Goal: Task Accomplishment & Management: Use online tool/utility

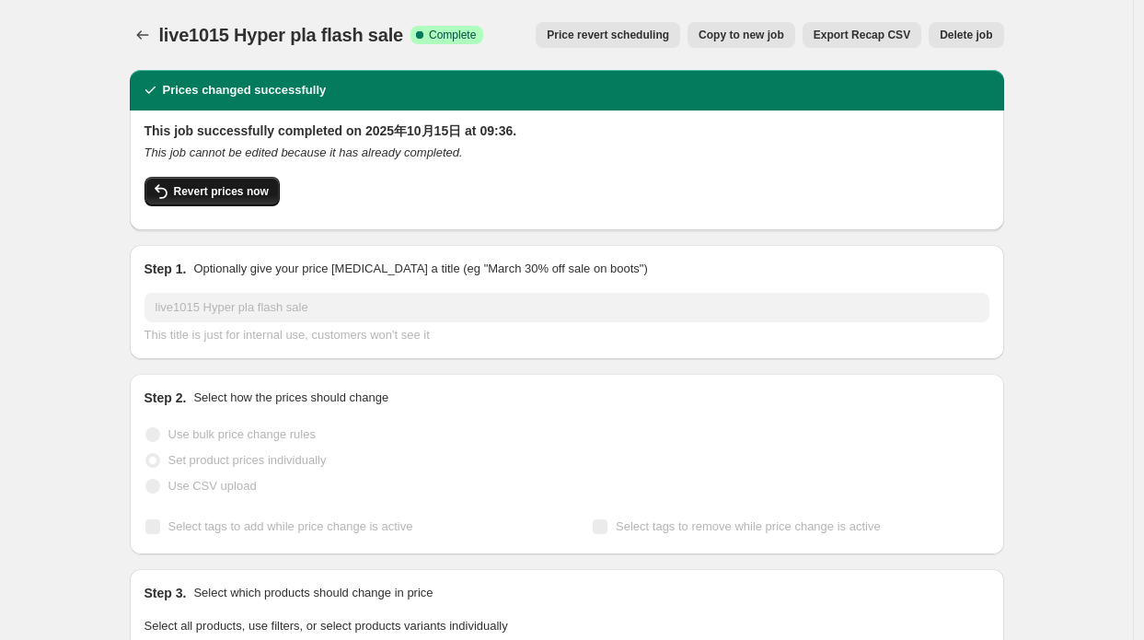
click at [248, 183] on button "Revert prices now" at bounding box center [212, 191] width 135 height 29
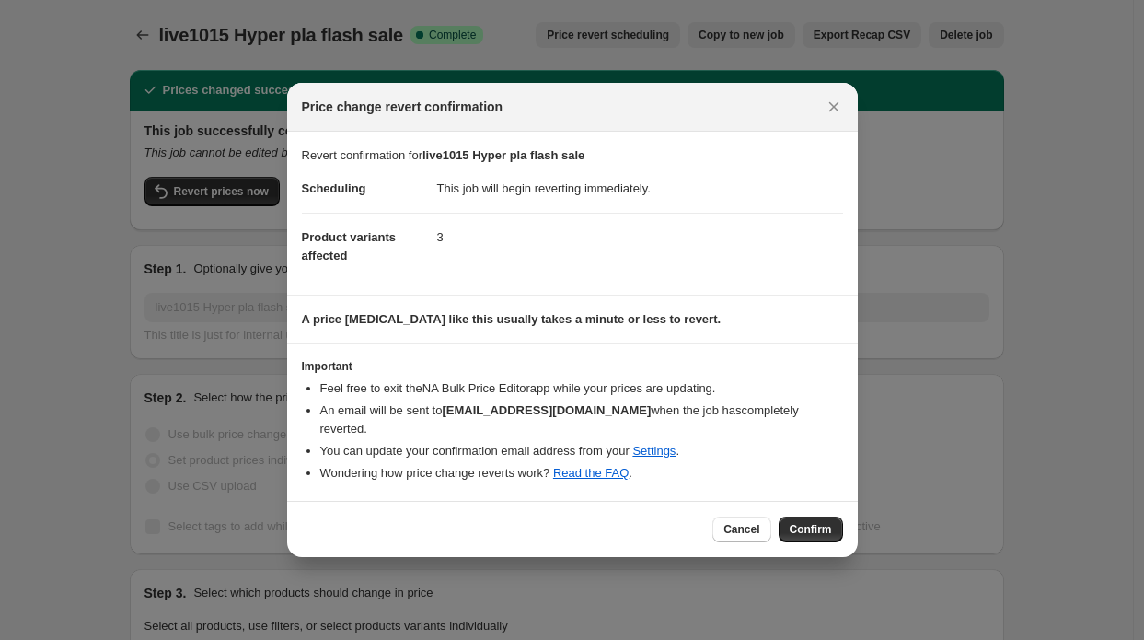
click at [793, 505] on div "Cancel Confirm" at bounding box center [572, 529] width 571 height 56
click at [796, 516] on button "Confirm" at bounding box center [811, 529] width 64 height 26
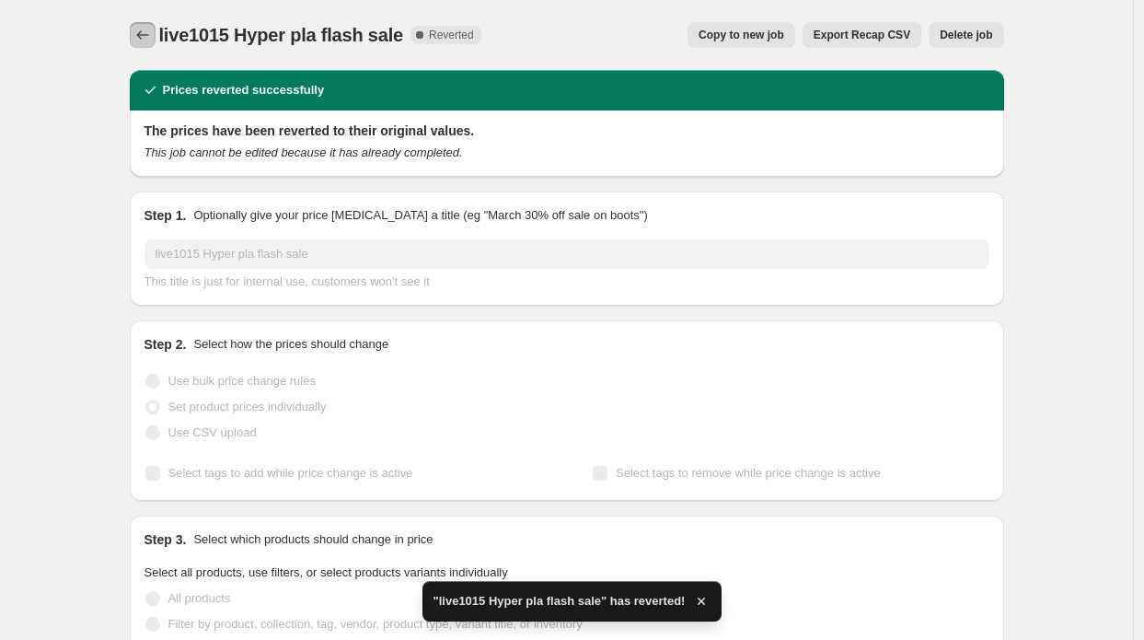
click at [156, 40] on button "Price change jobs" at bounding box center [143, 35] width 26 height 26
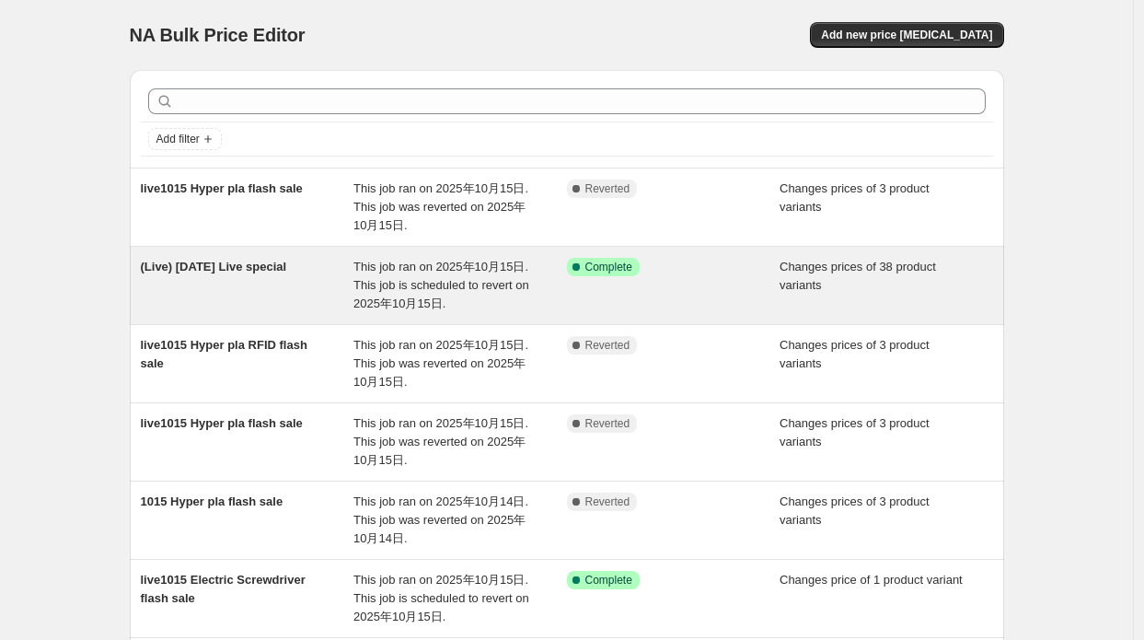
click at [1004, 290] on div "(Live) Oct 10 Live special This job ran on 2025年10月15日. This job is scheduled t…" at bounding box center [567, 285] width 875 height 77
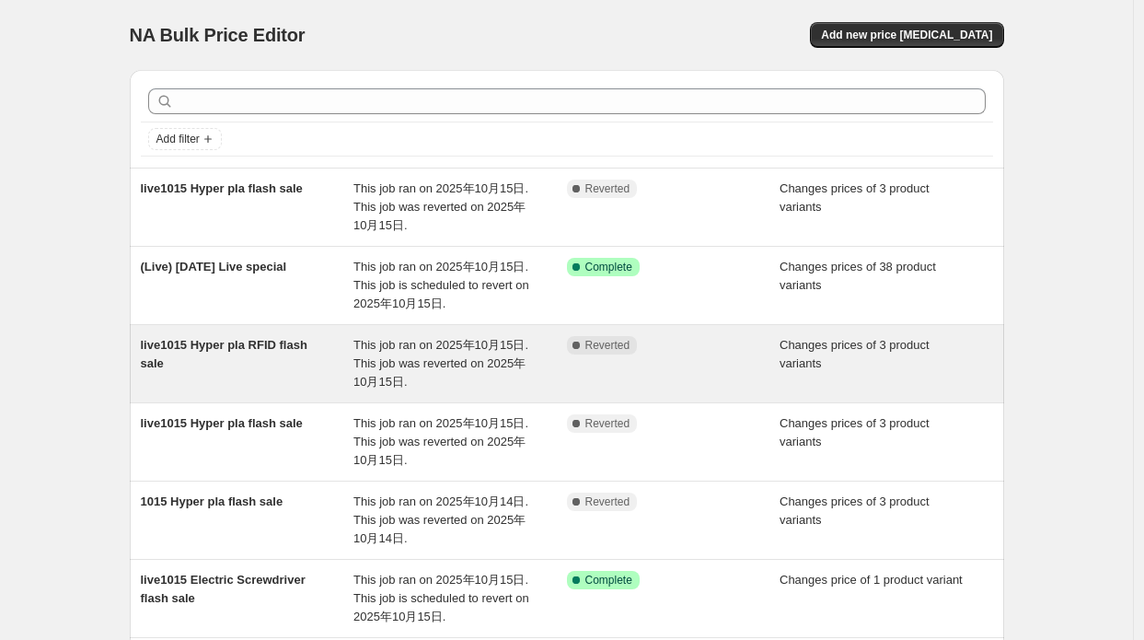
click at [279, 391] on div "live1015 Hyper pla RFID flash sale This job ran on 2025年10月15日. This job was re…" at bounding box center [567, 363] width 875 height 77
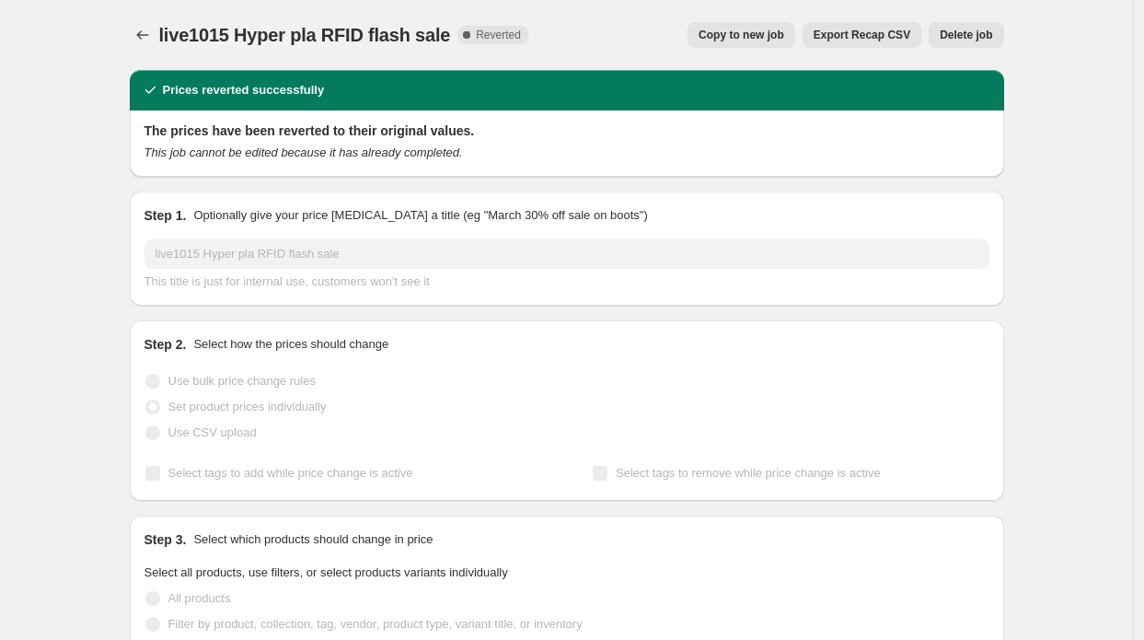
click at [732, 30] on span "Copy to new job" at bounding box center [742, 35] width 86 height 15
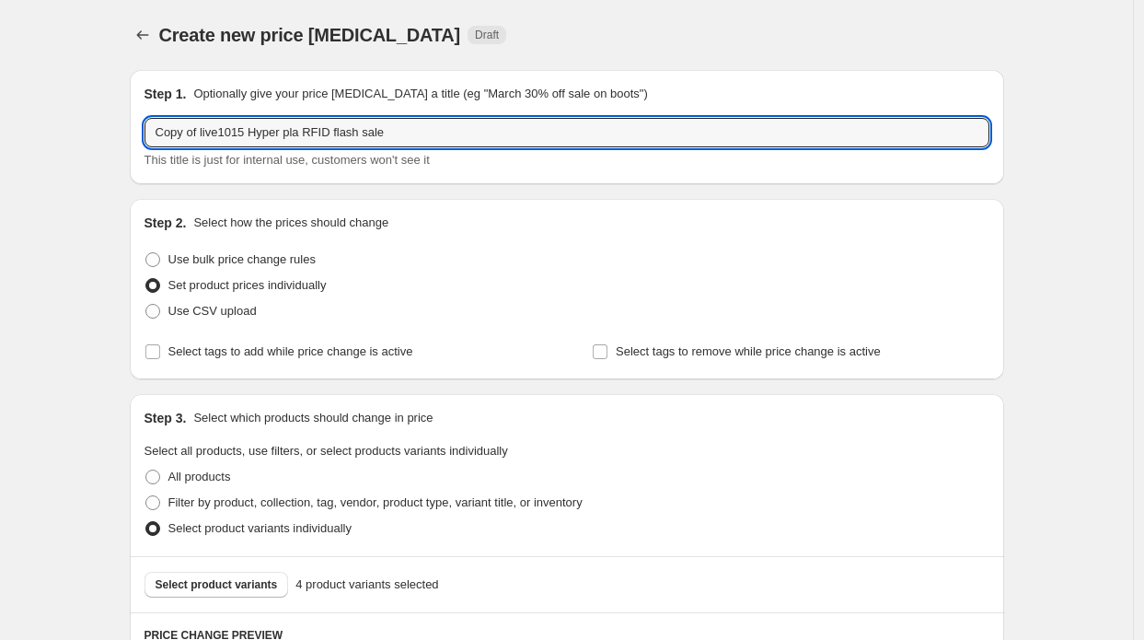
drag, startPoint x: 202, startPoint y: 135, endPoint x: 127, endPoint y: 133, distance: 74.6
type input "live1015 Hyper pla RFID flash sale"
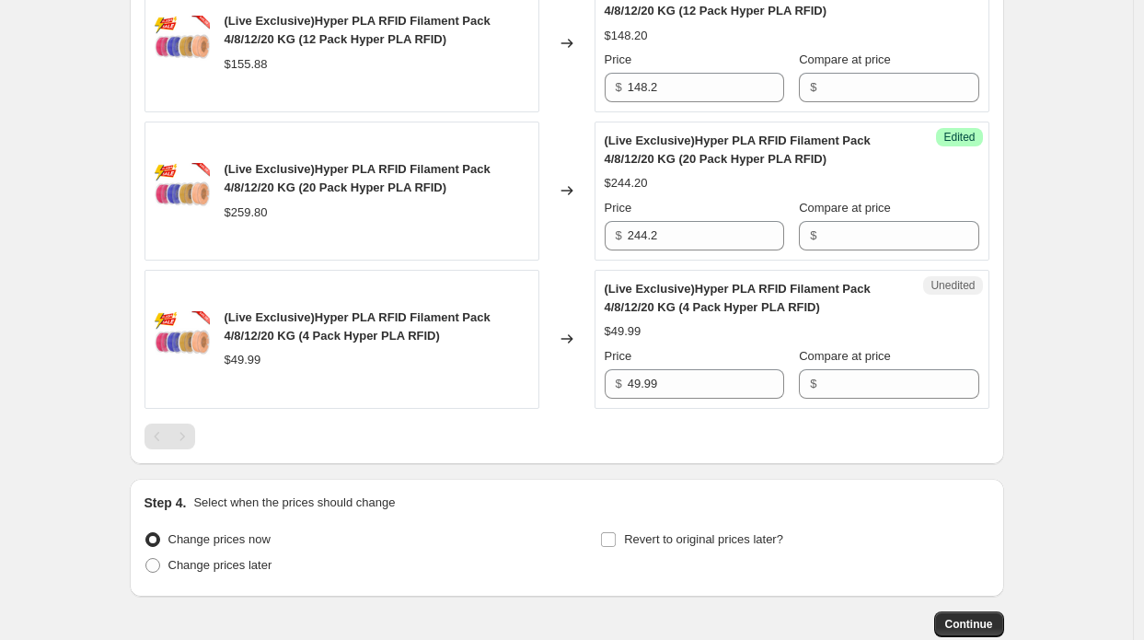
scroll to position [956, 0]
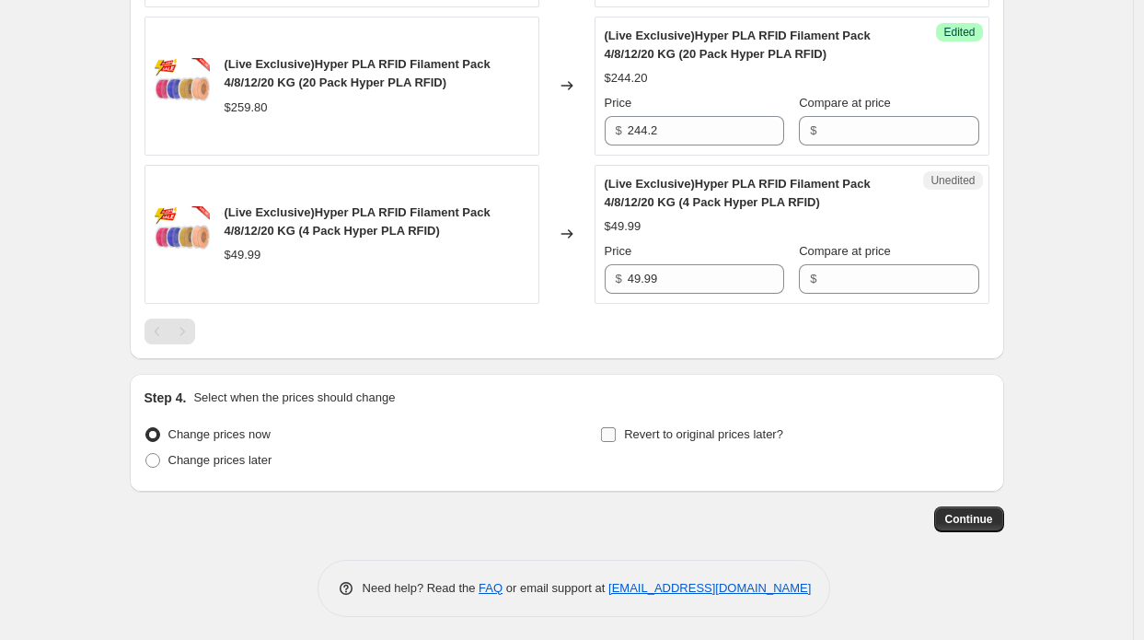
click at [763, 427] on span "Revert to original prices later?" at bounding box center [703, 434] width 159 height 14
click at [616, 427] on input "Revert to original prices later?" at bounding box center [608, 434] width 15 height 15
checkbox input "true"
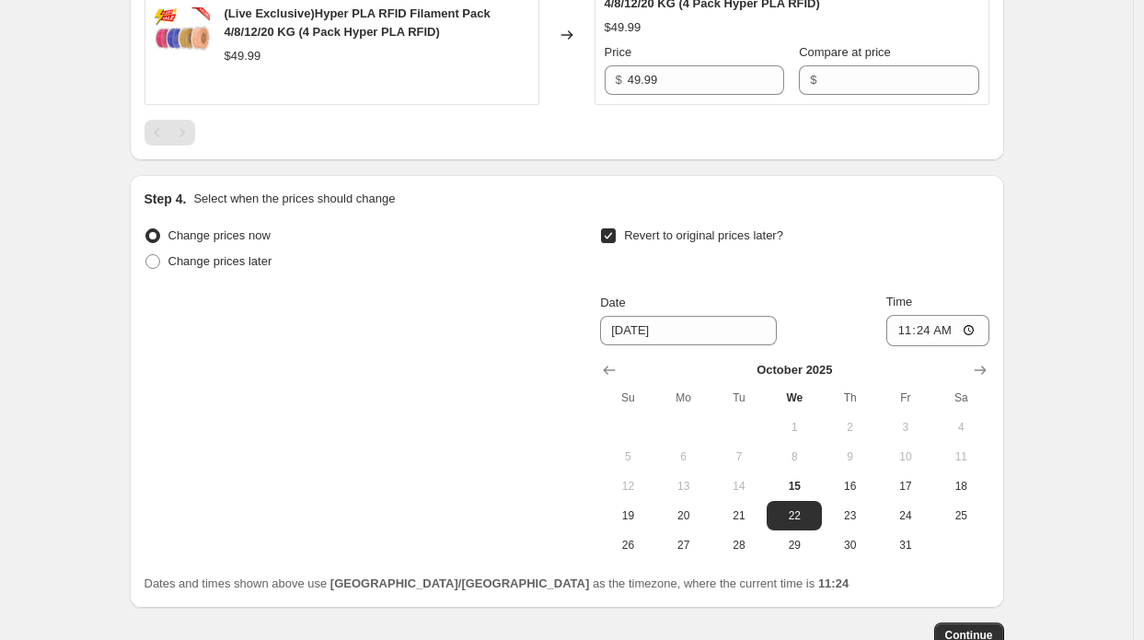
scroll to position [1270, 0]
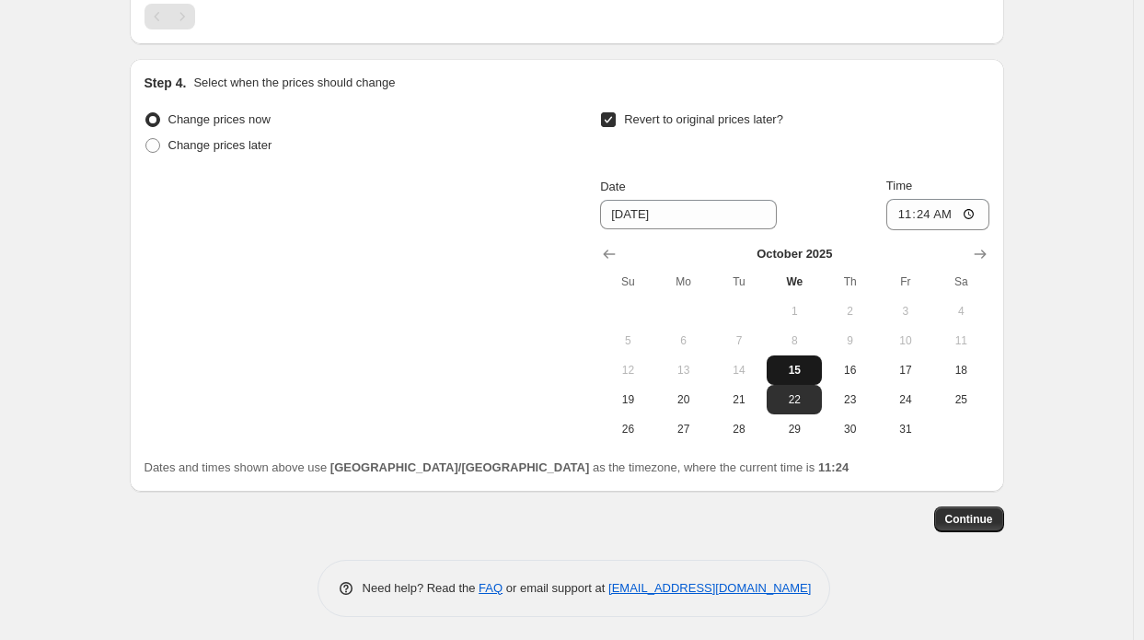
click at [803, 370] on span "15" at bounding box center [794, 370] width 41 height 15
type input "[DATE]"
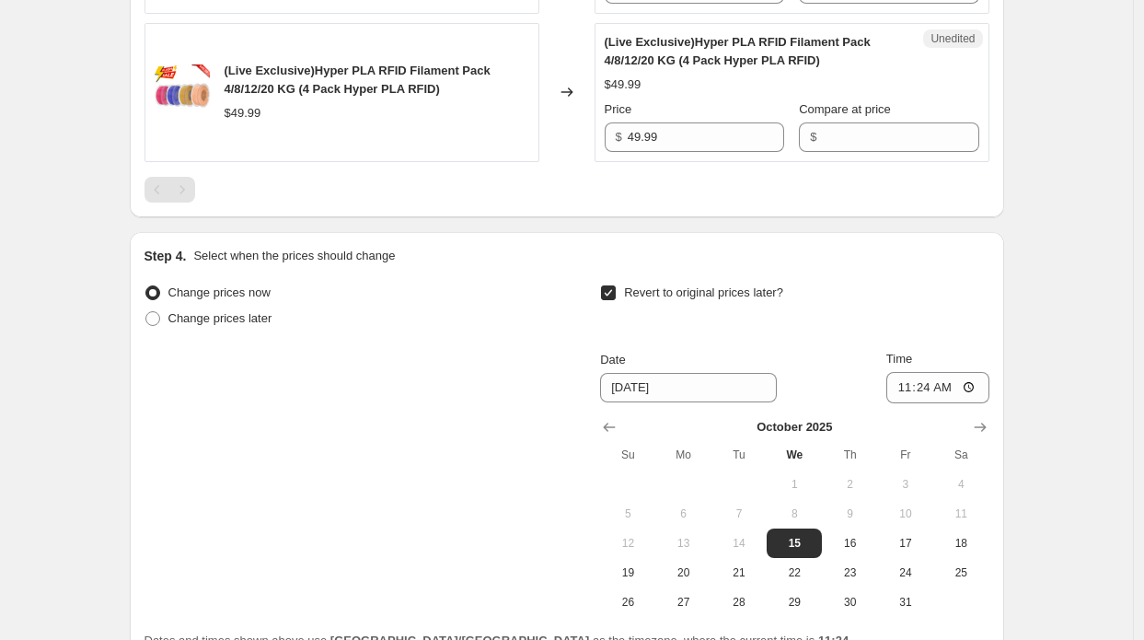
scroll to position [1086, 0]
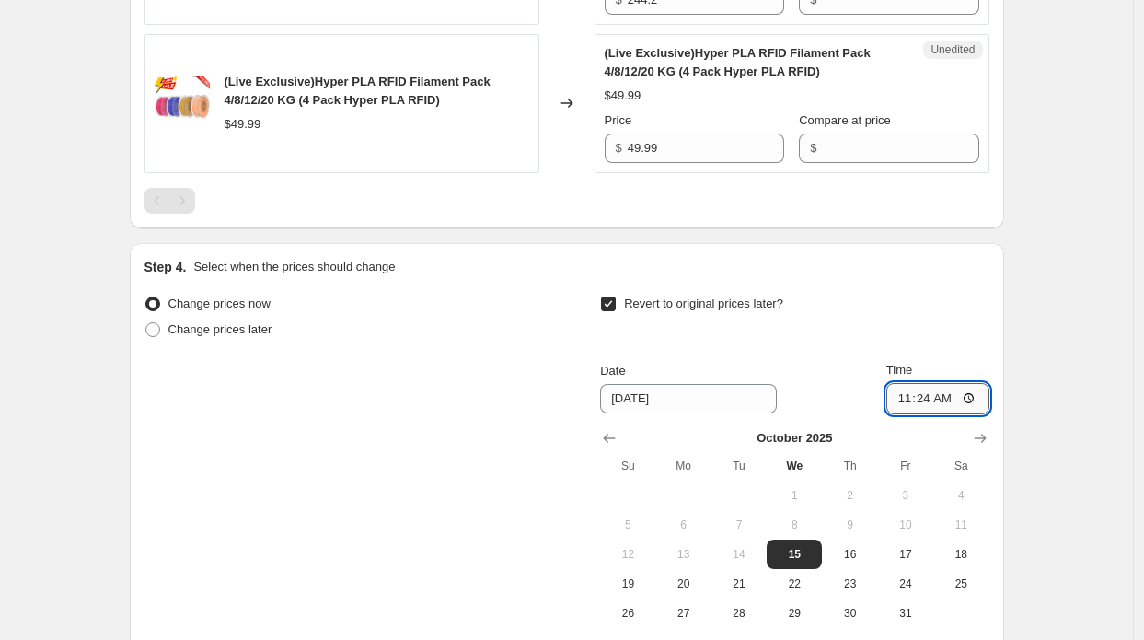
click at [957, 399] on input "11:24" at bounding box center [938, 398] width 103 height 31
click at [934, 395] on input "11:24" at bounding box center [938, 398] width 103 height 31
click at [956, 399] on input "12:00" at bounding box center [938, 398] width 103 height 31
type input "12:15"
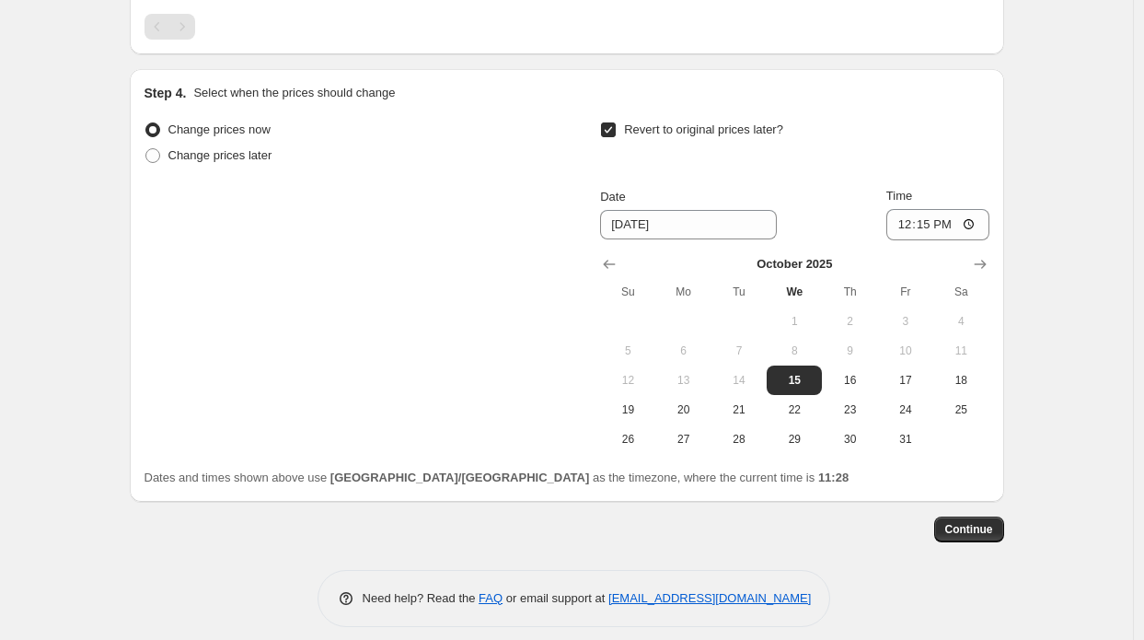
scroll to position [1270, 0]
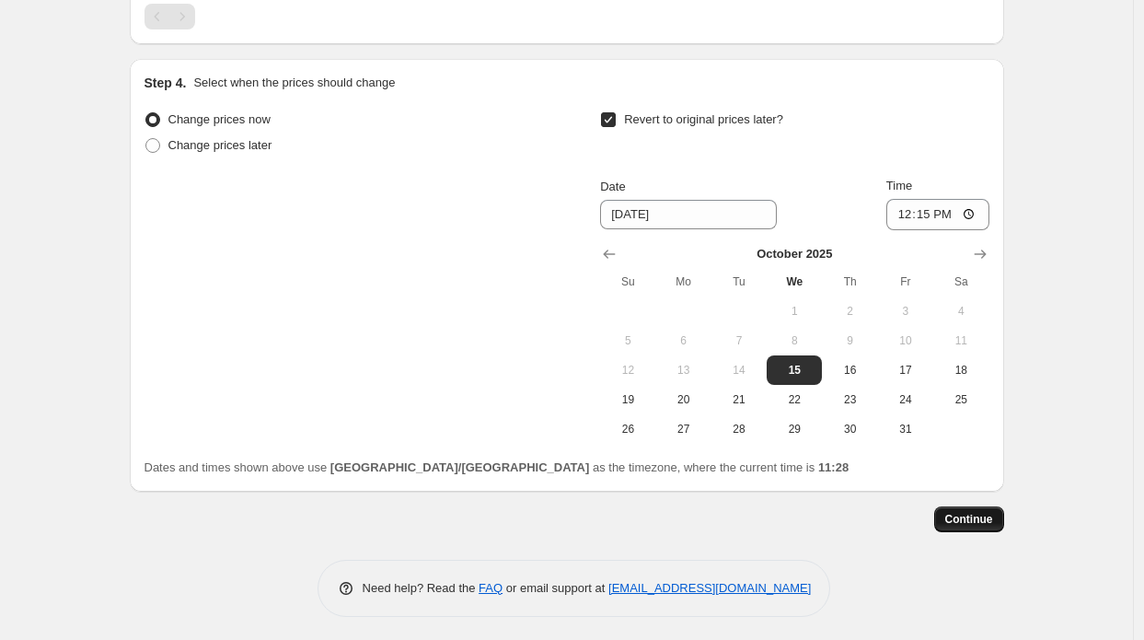
click at [969, 513] on span "Continue" at bounding box center [970, 519] width 48 height 15
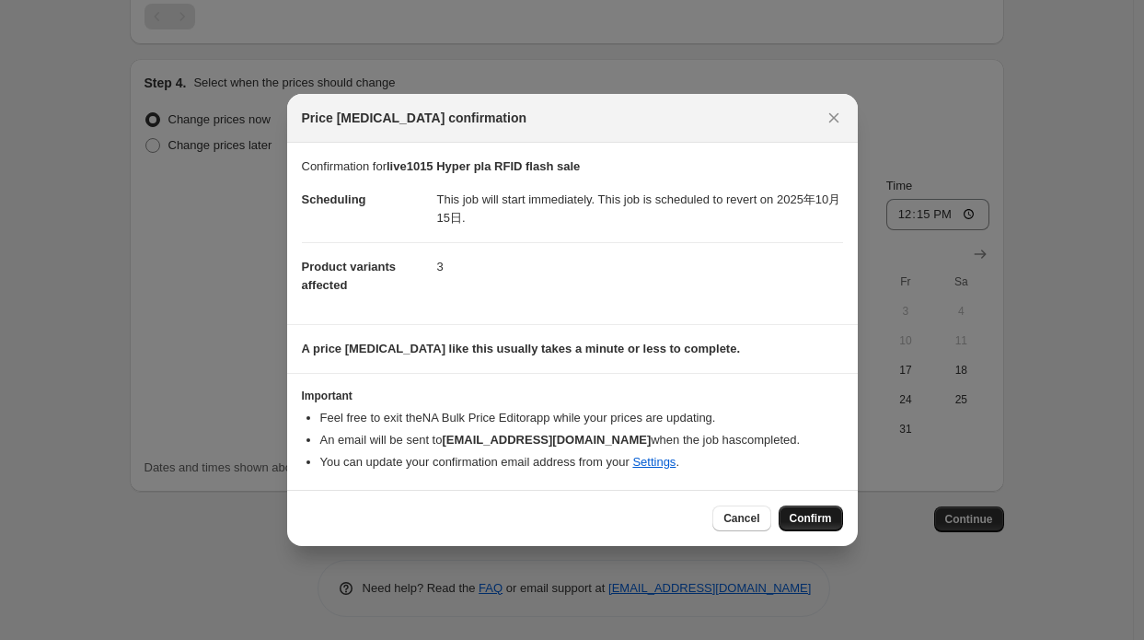
click at [812, 509] on button "Confirm" at bounding box center [811, 518] width 64 height 26
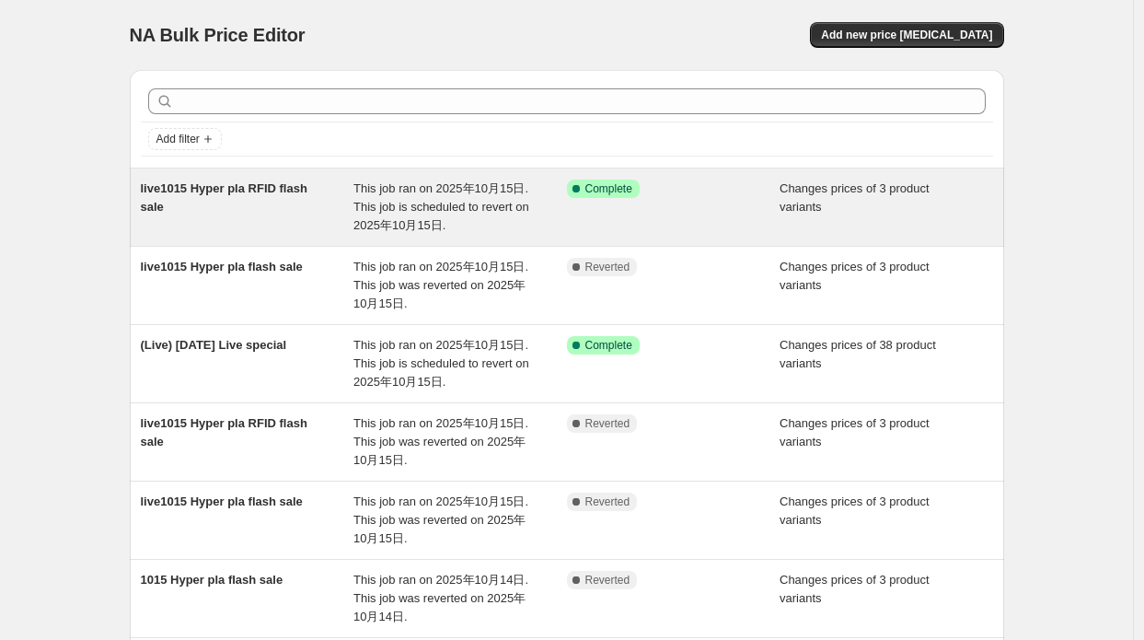
click at [680, 192] on div "Success Complete Complete" at bounding box center [660, 189] width 186 height 18
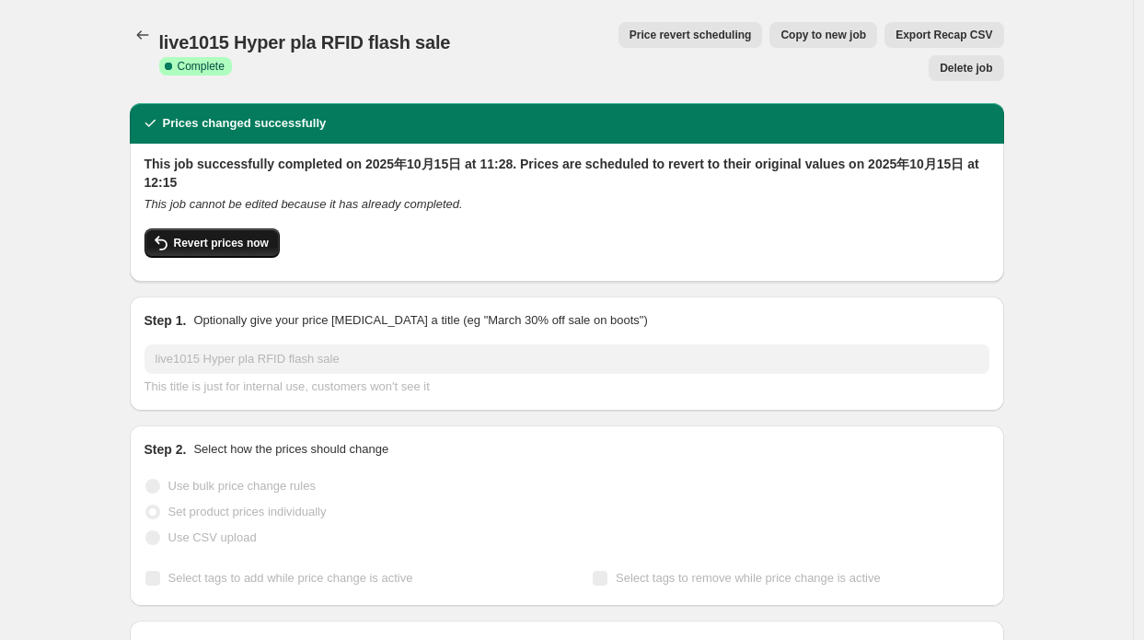
click at [222, 236] on span "Revert prices now" at bounding box center [221, 243] width 95 height 15
checkbox input "false"
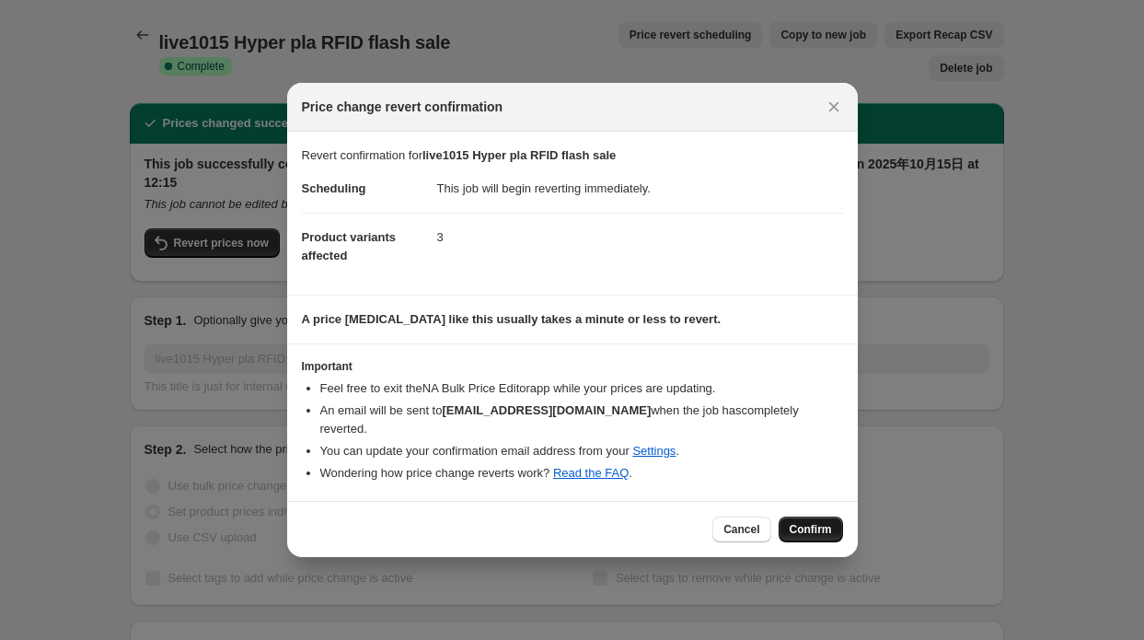
click at [805, 522] on span "Confirm" at bounding box center [811, 529] width 42 height 15
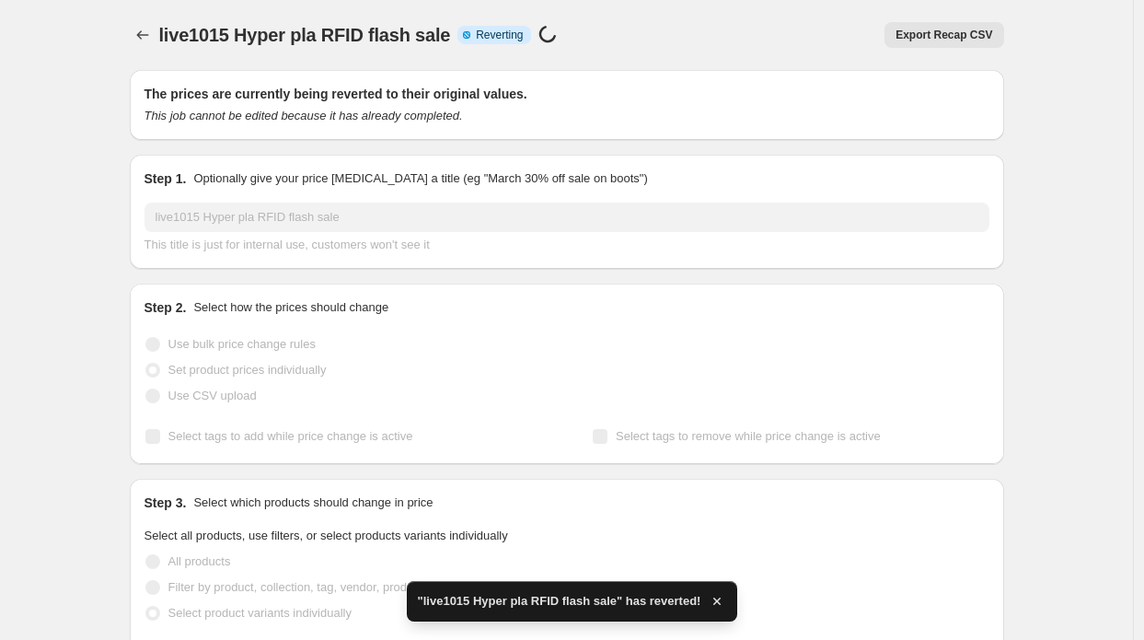
checkbox input "true"
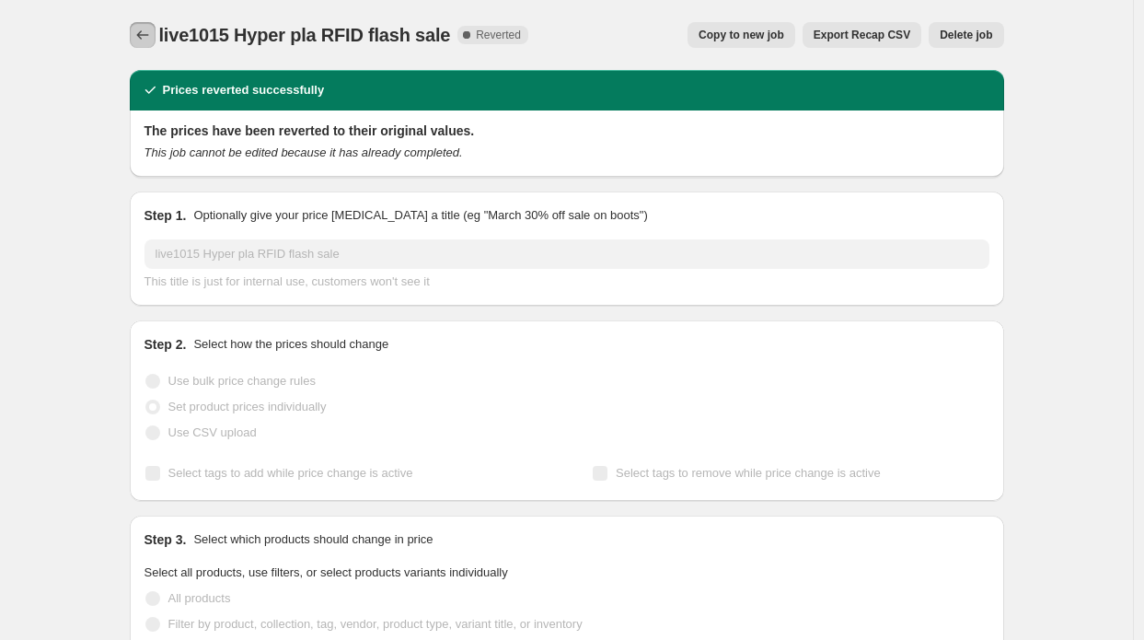
click at [143, 29] on icon "Price change jobs" at bounding box center [142, 35] width 18 height 18
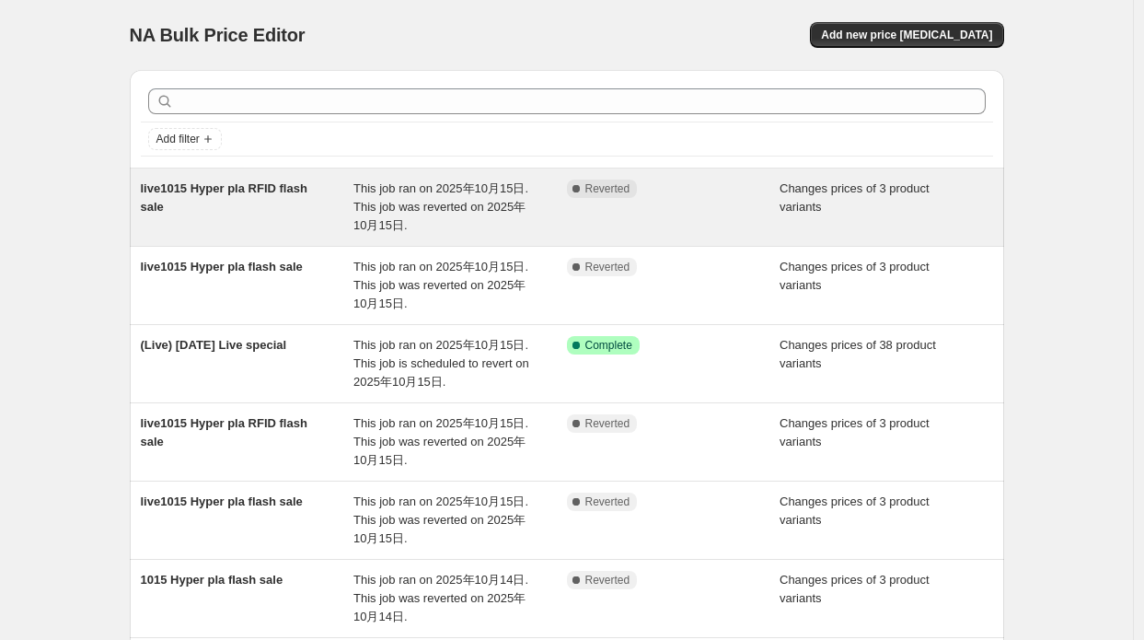
click at [261, 235] on div "live1015 Hyper pla RFID flash sale This job ran on 2025年10月15日. This job was re…" at bounding box center [567, 206] width 875 height 77
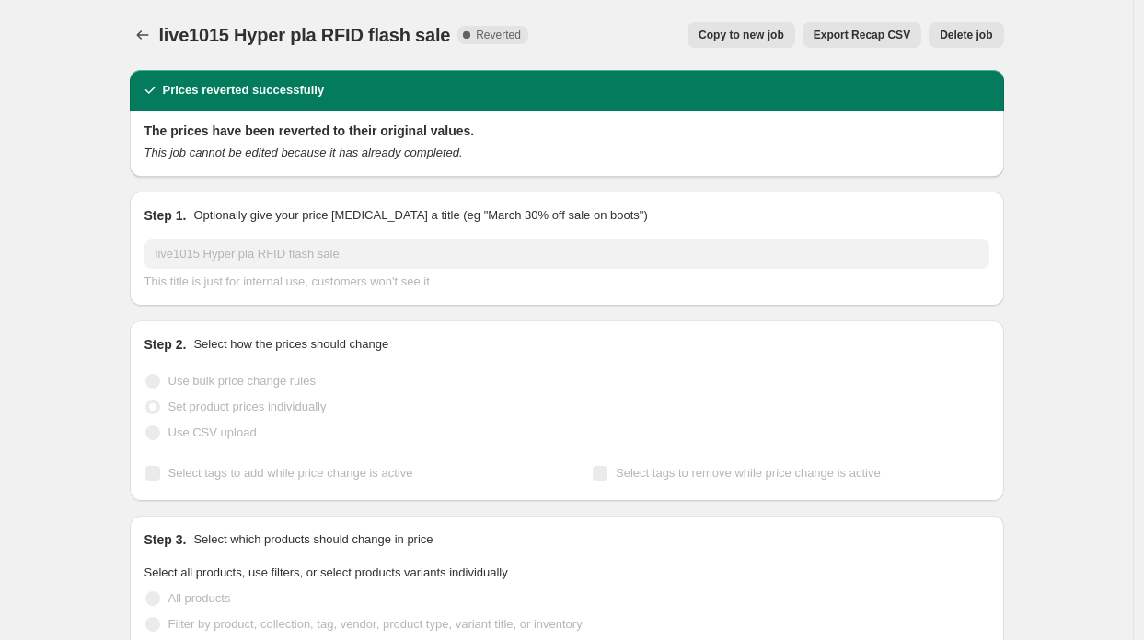
click at [748, 35] on span "Copy to new job" at bounding box center [742, 35] width 86 height 15
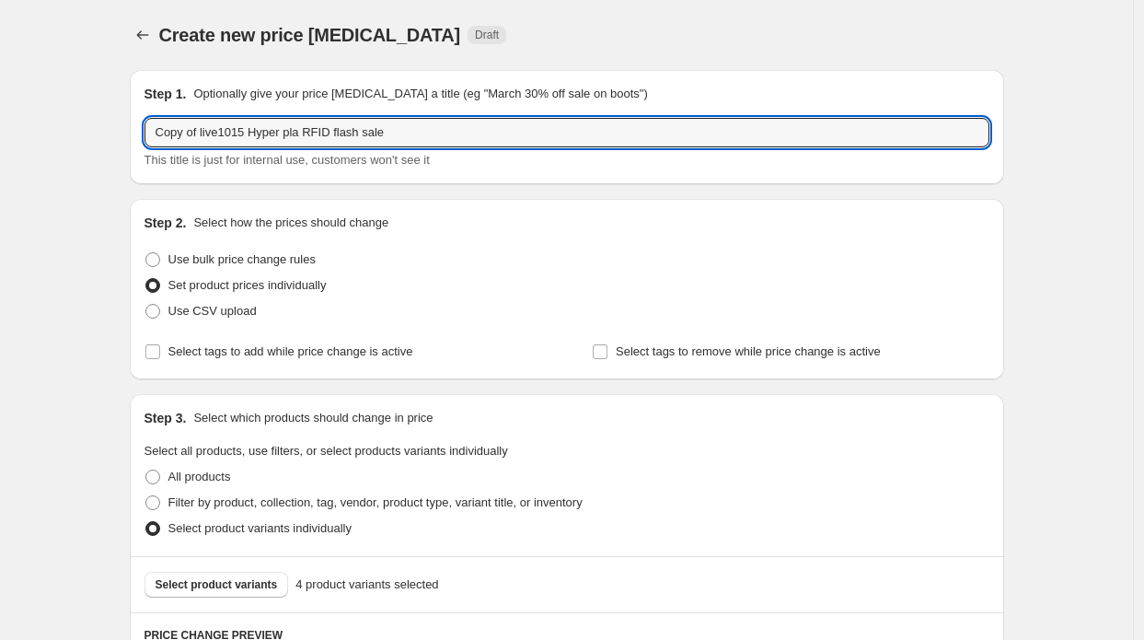
drag, startPoint x: 204, startPoint y: 130, endPoint x: 81, endPoint y: 111, distance: 124.7
type input "live1015 Hyper pla RFID flash sale"
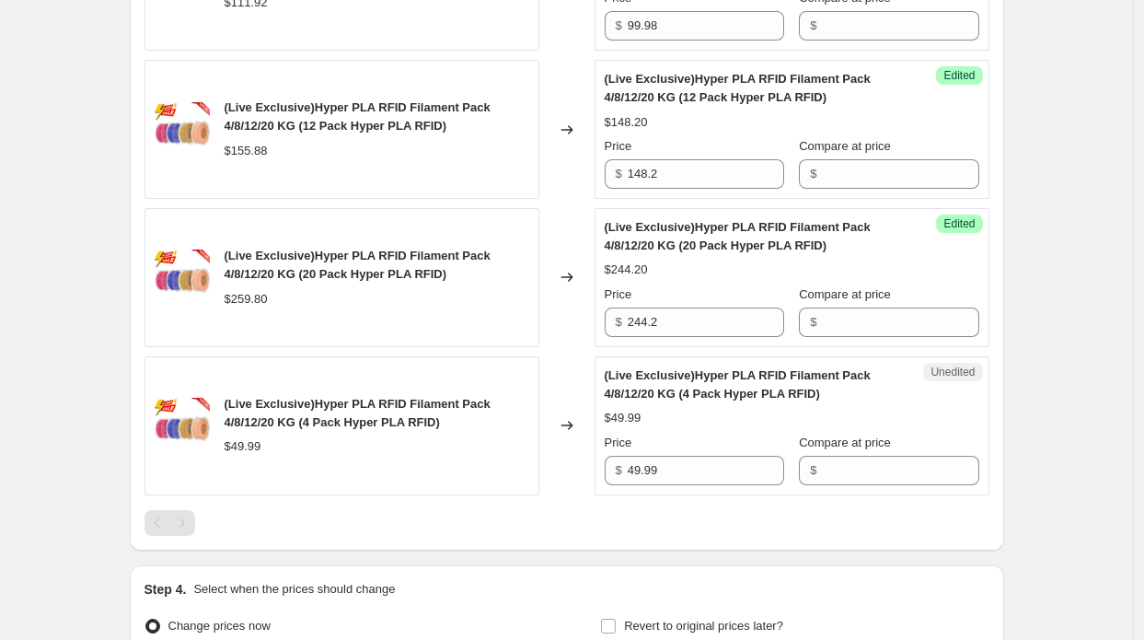
scroll to position [956, 0]
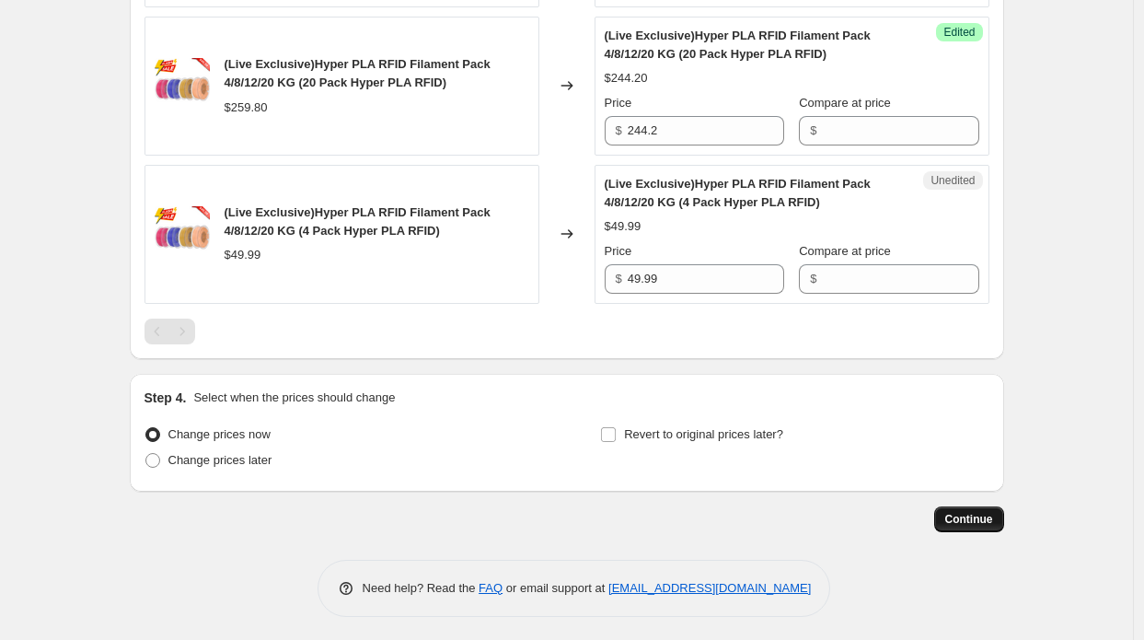
click at [971, 506] on button "Continue" at bounding box center [969, 519] width 70 height 26
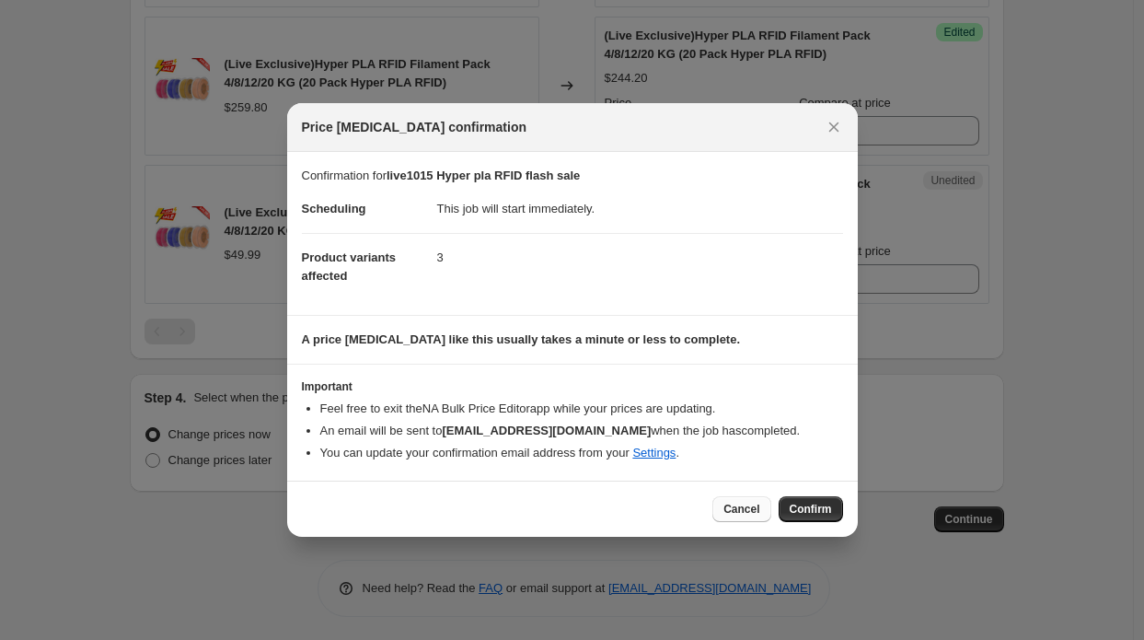
click at [740, 509] on span "Cancel" at bounding box center [742, 509] width 36 height 15
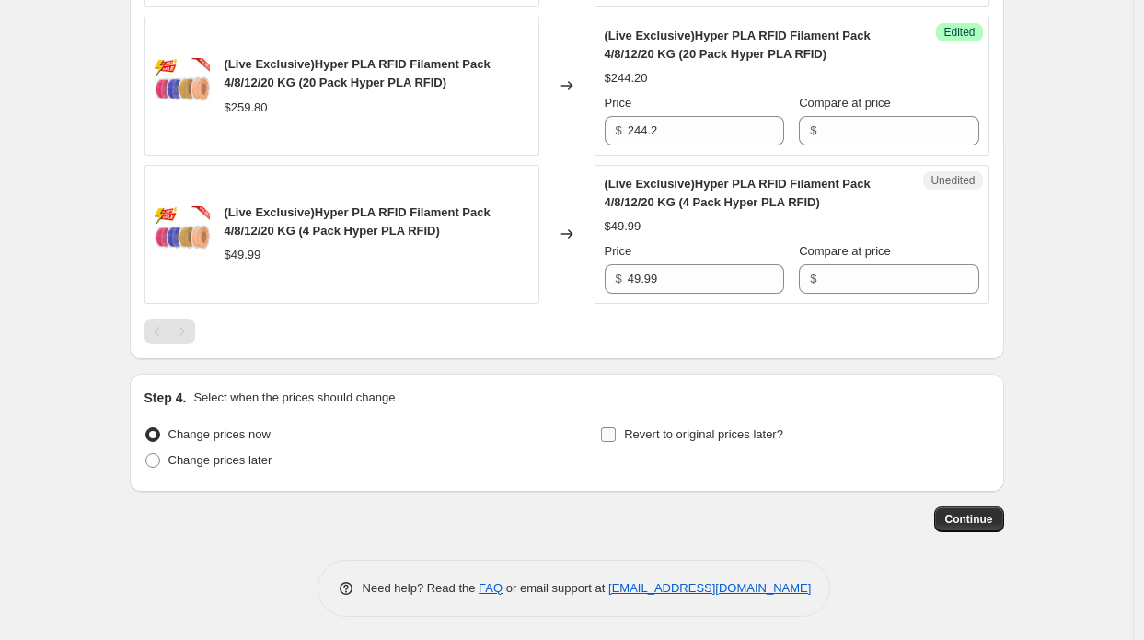
click at [667, 437] on span "Revert to original prices later?" at bounding box center [703, 434] width 159 height 14
click at [616, 437] on input "Revert to original prices later?" at bounding box center [608, 434] width 15 height 15
checkbox input "true"
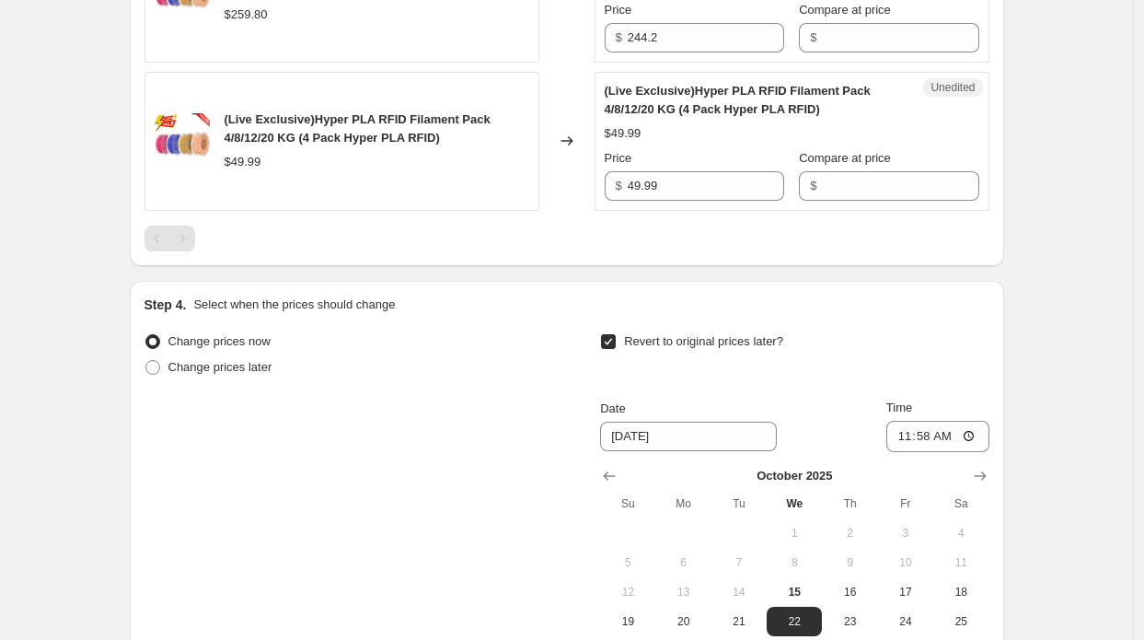
scroll to position [1140, 0]
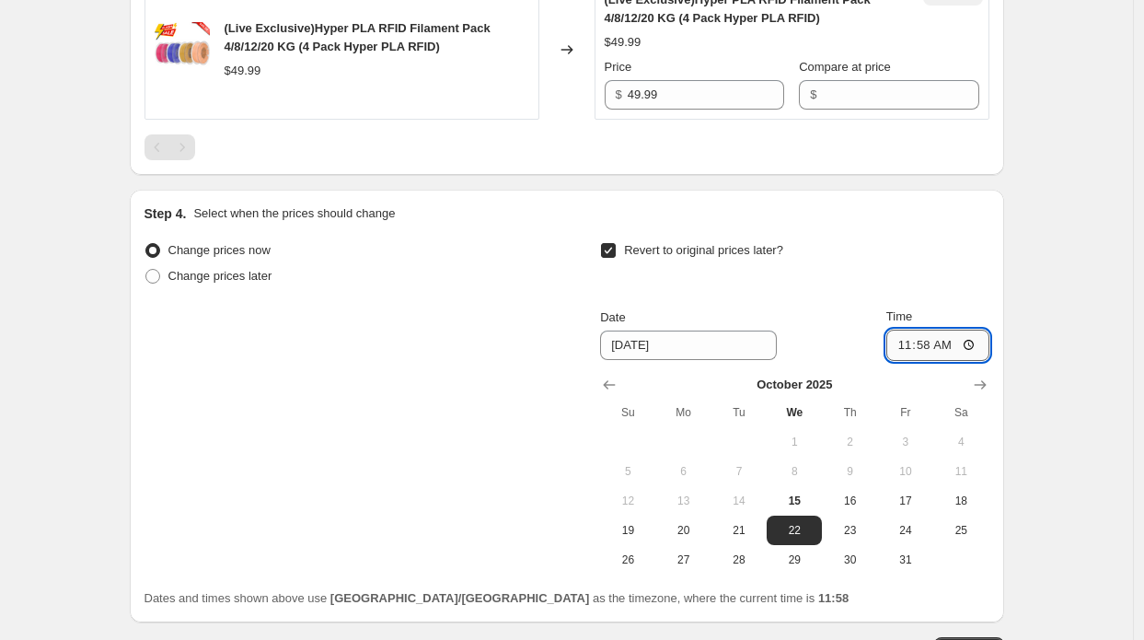
click at [937, 349] on input "11:58" at bounding box center [938, 345] width 103 height 31
type input "12:30"
click at [807, 497] on span "15" at bounding box center [794, 500] width 41 height 15
type input "[DATE]"
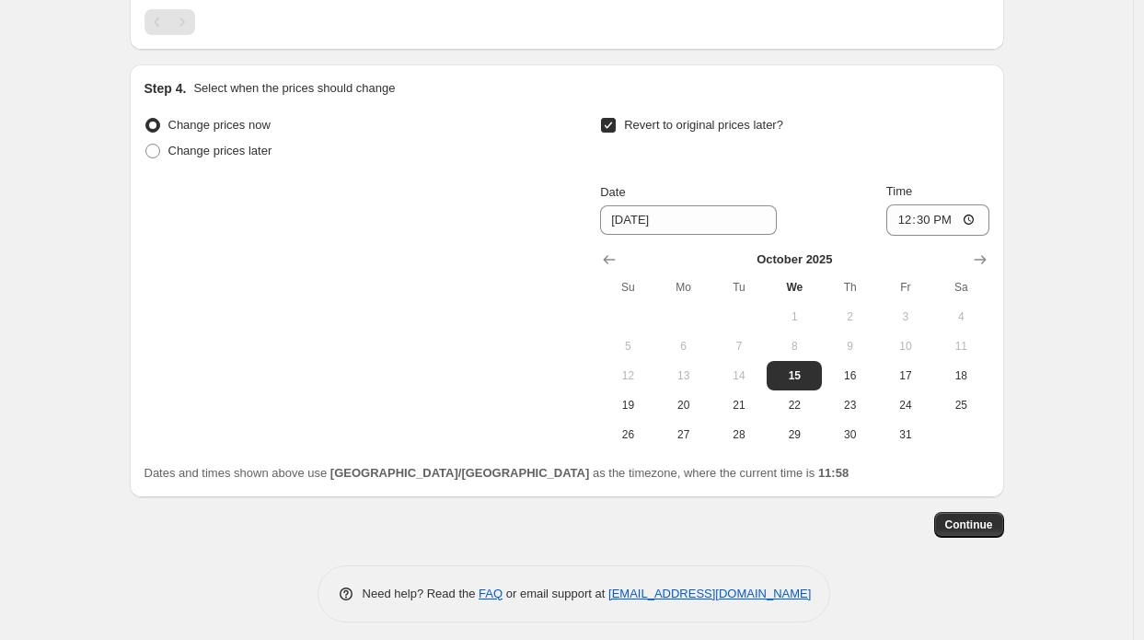
scroll to position [1270, 0]
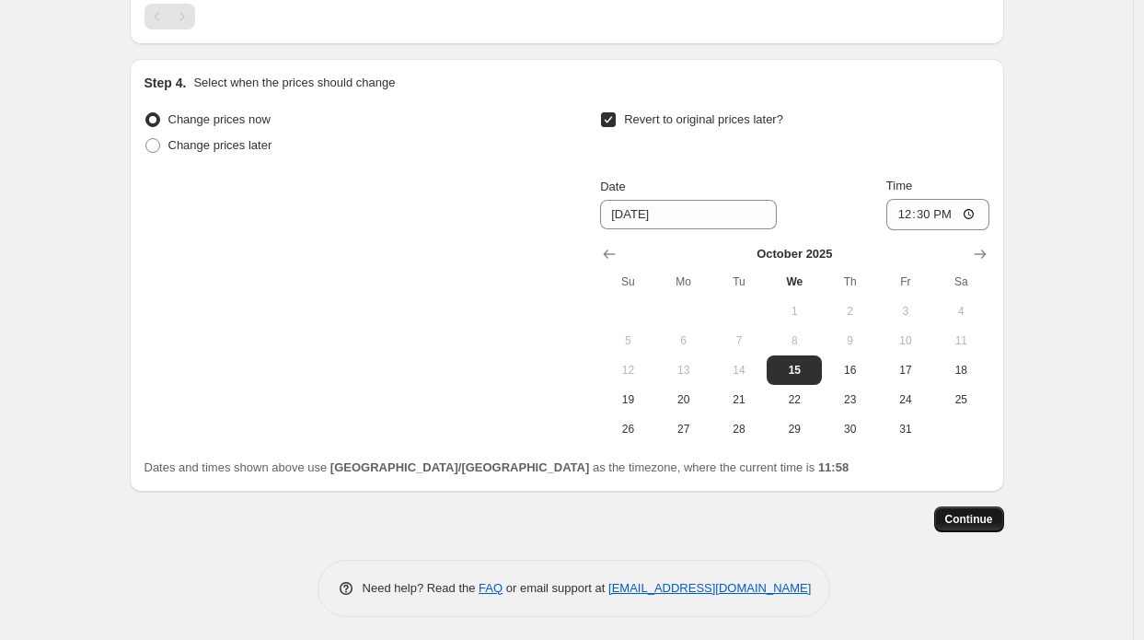
click at [961, 513] on span "Continue" at bounding box center [970, 519] width 48 height 15
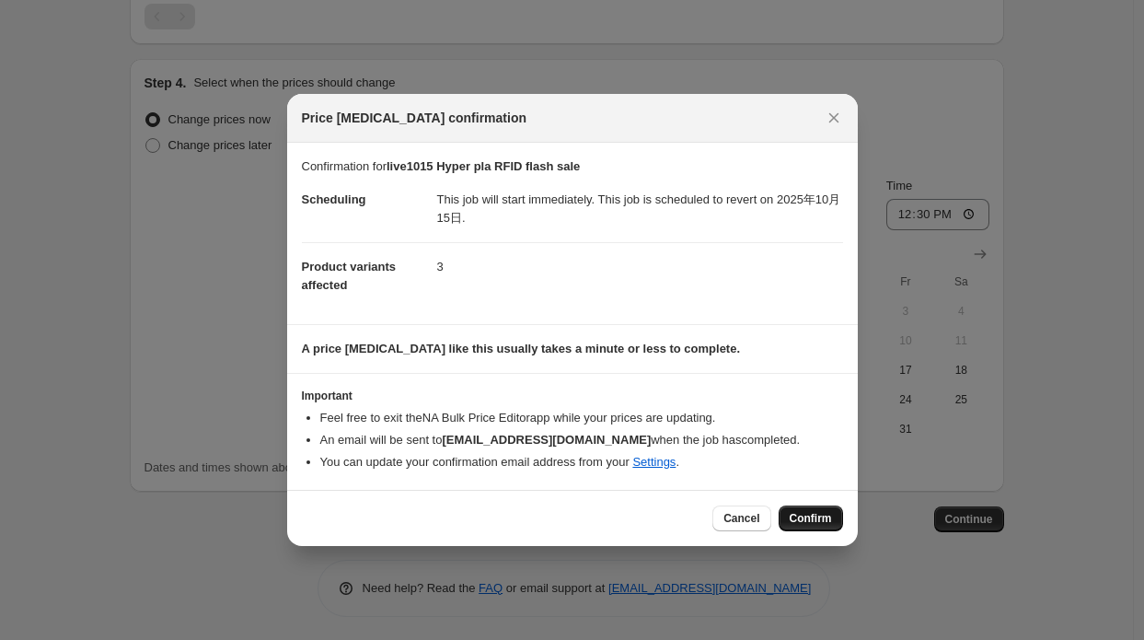
click at [795, 522] on span "Confirm" at bounding box center [811, 518] width 42 height 15
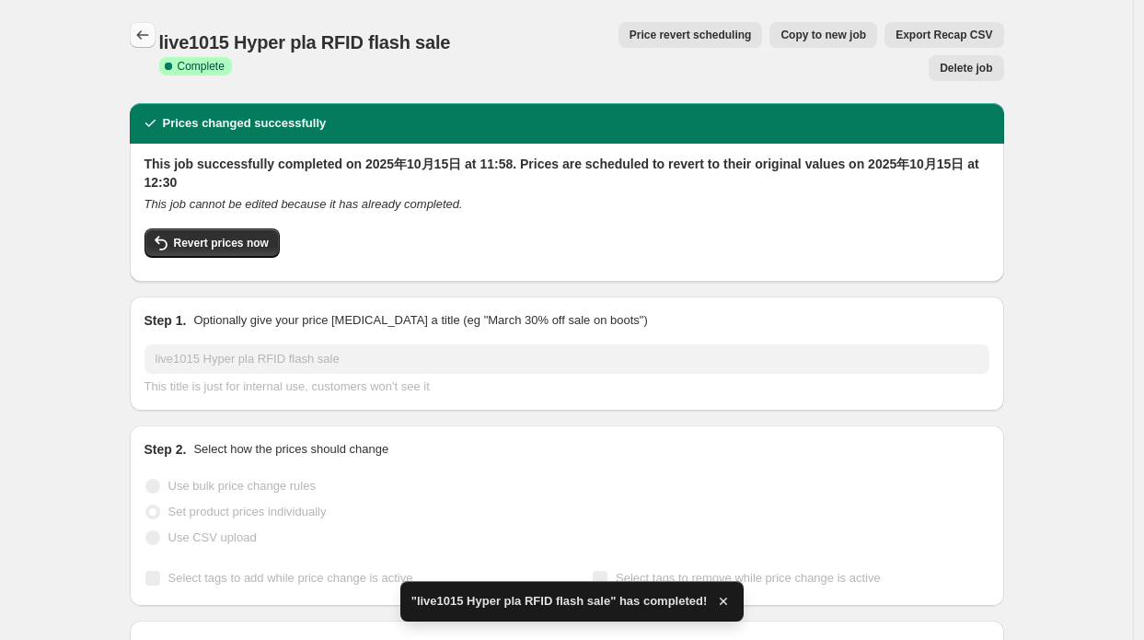
click at [152, 41] on icon "Price change jobs" at bounding box center [142, 35] width 18 height 18
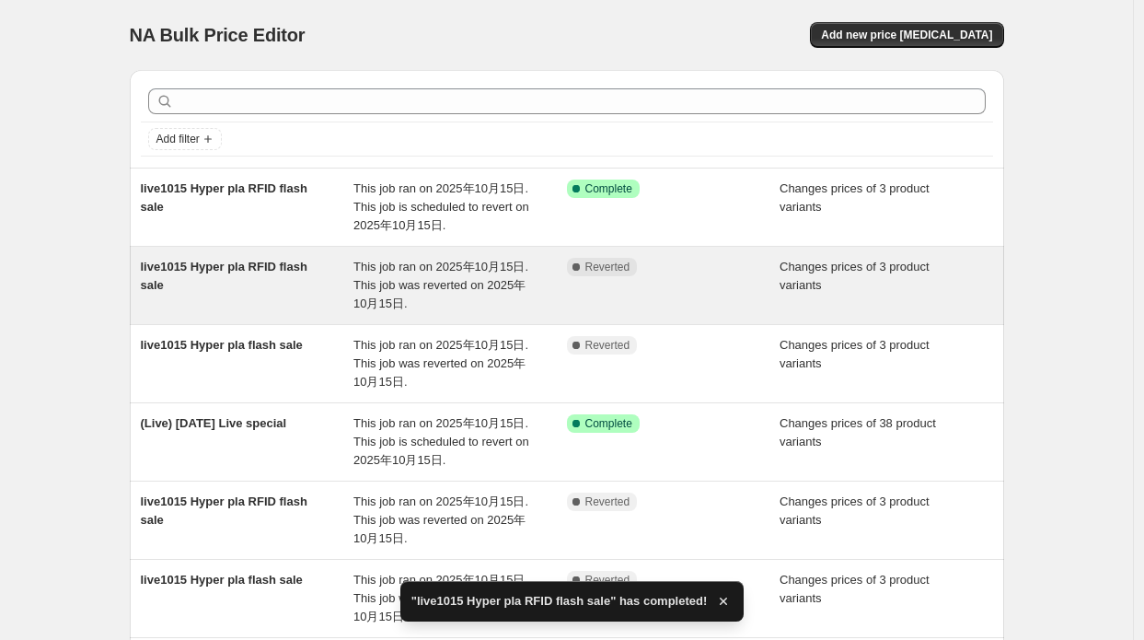
click at [354, 287] on div "live1015 Hyper pla RFID flash sale" at bounding box center [248, 285] width 214 height 55
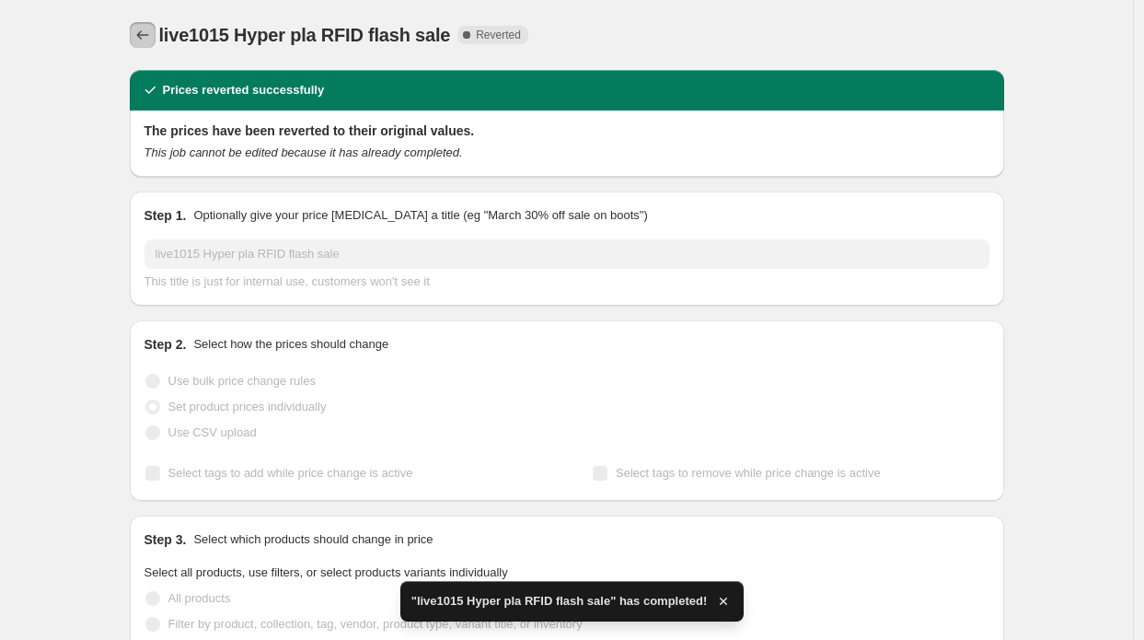
click at [149, 36] on icon "Price change jobs" at bounding box center [142, 35] width 18 height 18
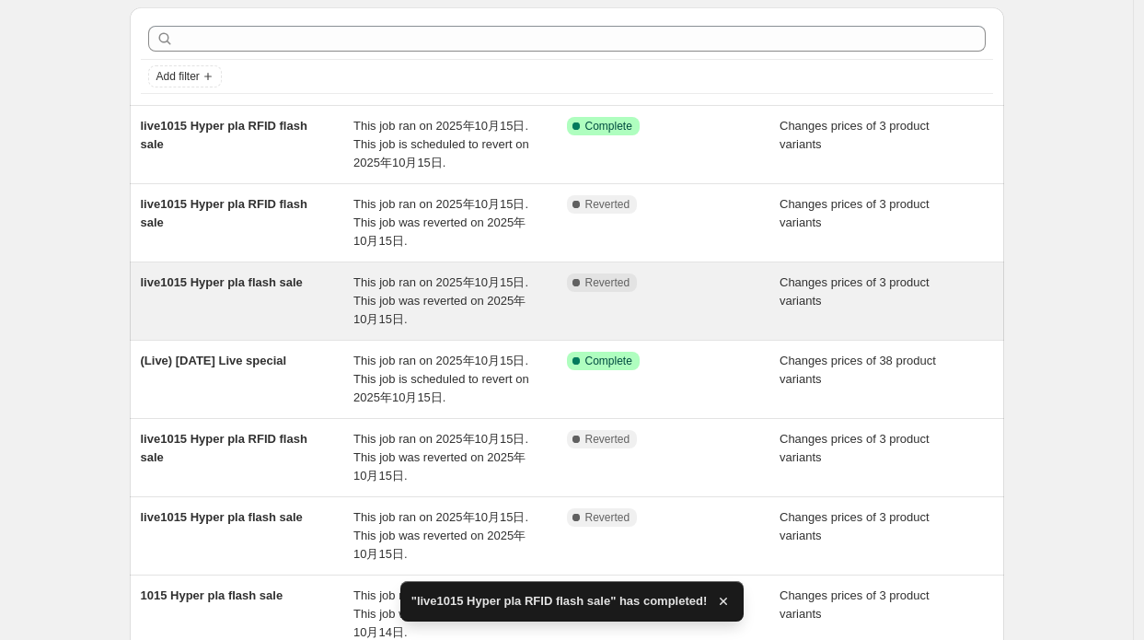
scroll to position [92, 0]
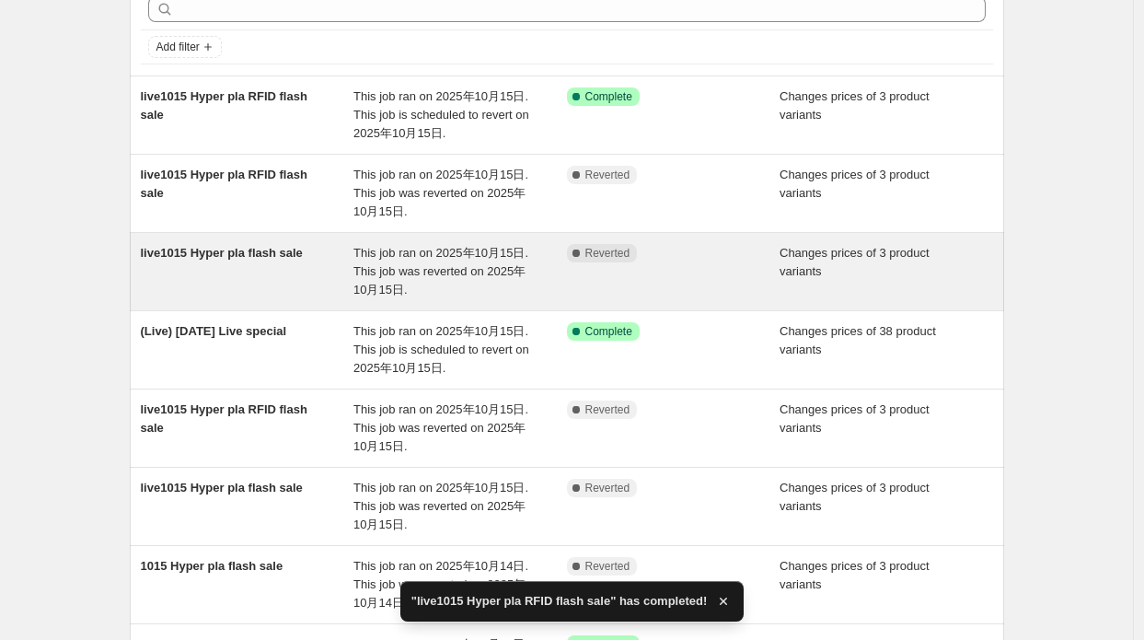
click at [302, 259] on span "live1015 Hyper pla flash sale" at bounding box center [222, 253] width 162 height 14
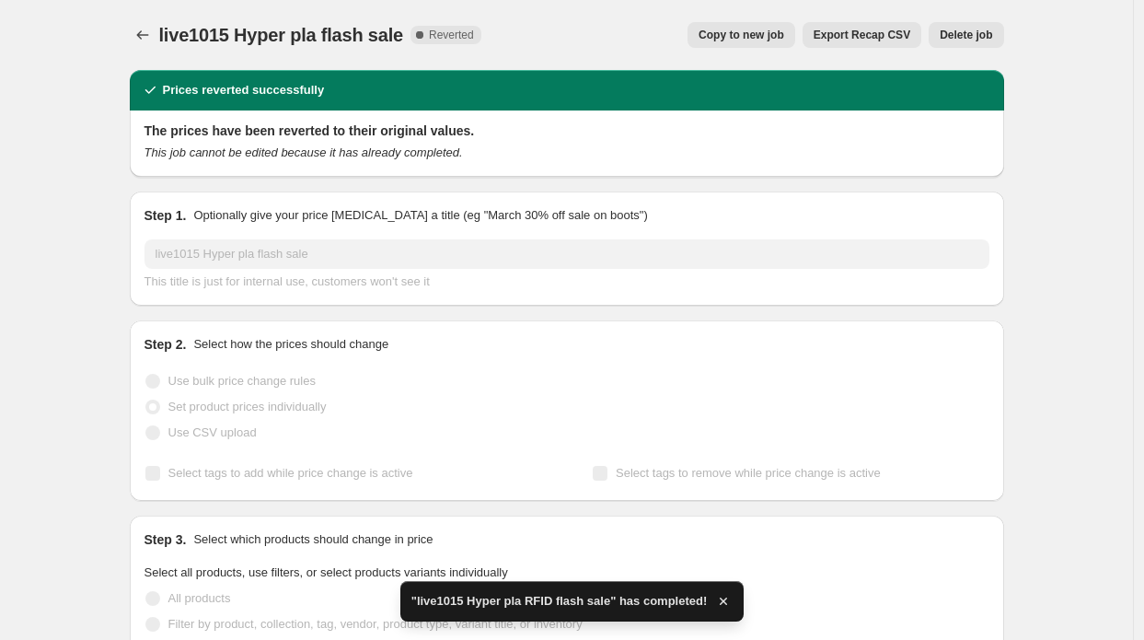
click at [762, 41] on span "Copy to new job" at bounding box center [742, 35] width 86 height 15
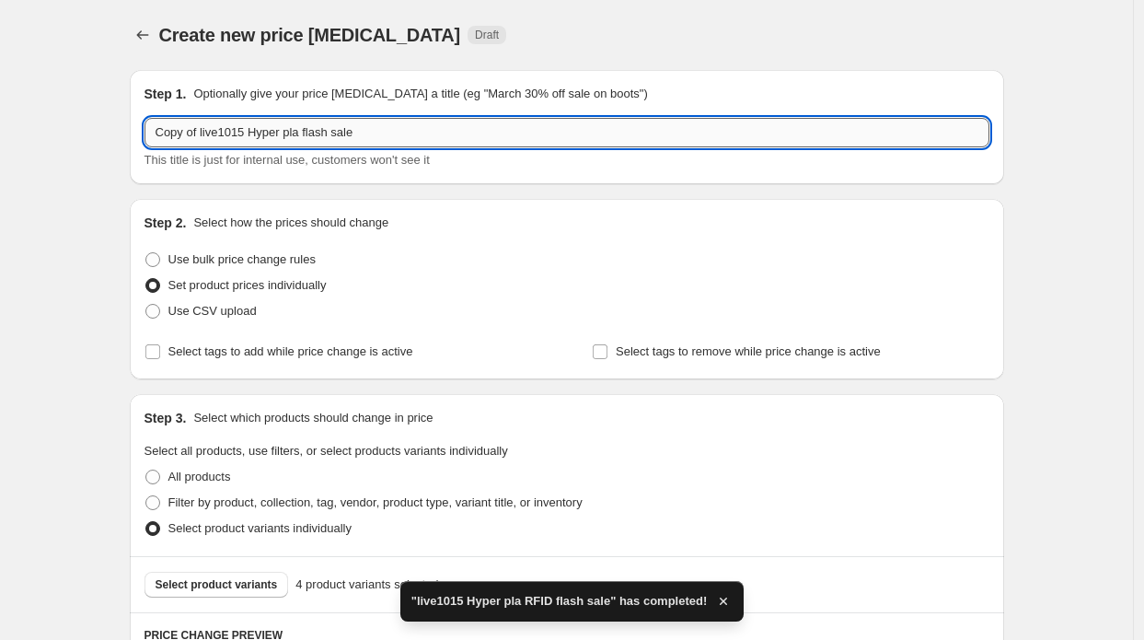
click at [199, 131] on input "Copy of live1015 Hyper pla flash sale" at bounding box center [567, 132] width 845 height 29
drag, startPoint x: 204, startPoint y: 122, endPoint x: 64, endPoint y: 107, distance: 140.8
type input "live1015 Hyper pla flash sale"
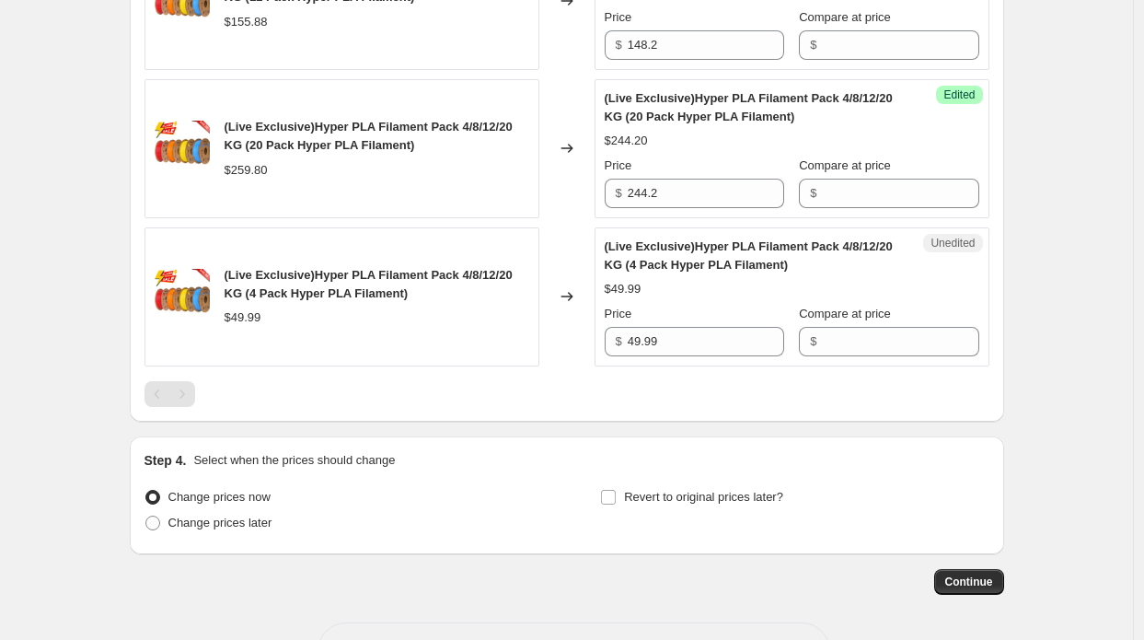
scroll to position [956, 0]
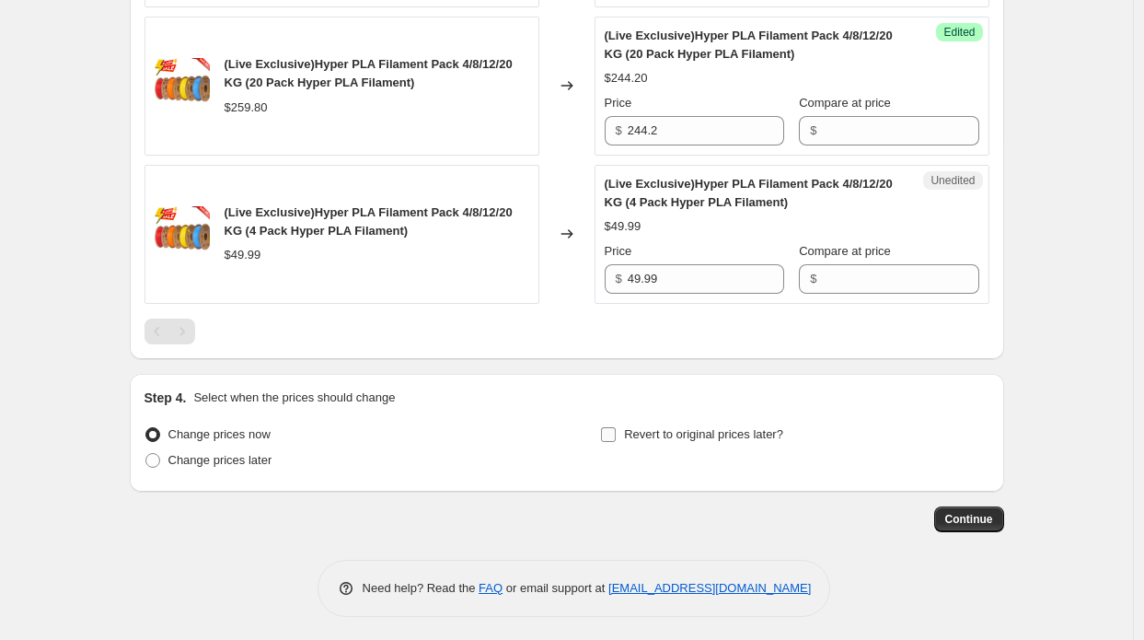
click at [690, 436] on span "Revert to original prices later?" at bounding box center [703, 434] width 159 height 14
click at [616, 436] on input "Revert to original prices later?" at bounding box center [608, 434] width 15 height 15
checkbox input "true"
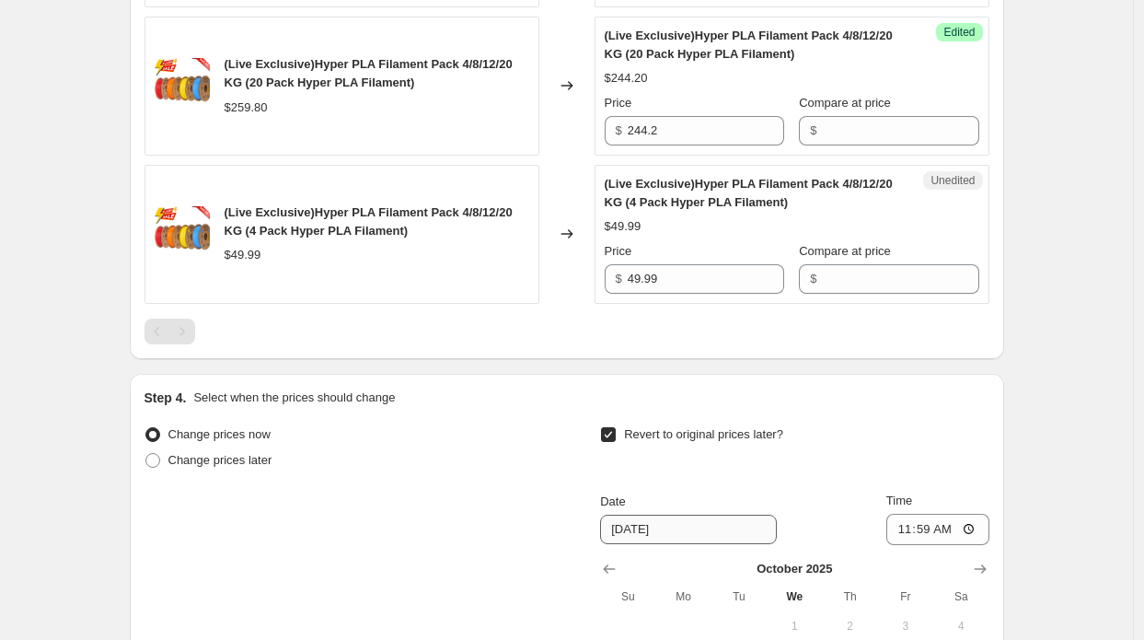
scroll to position [1270, 0]
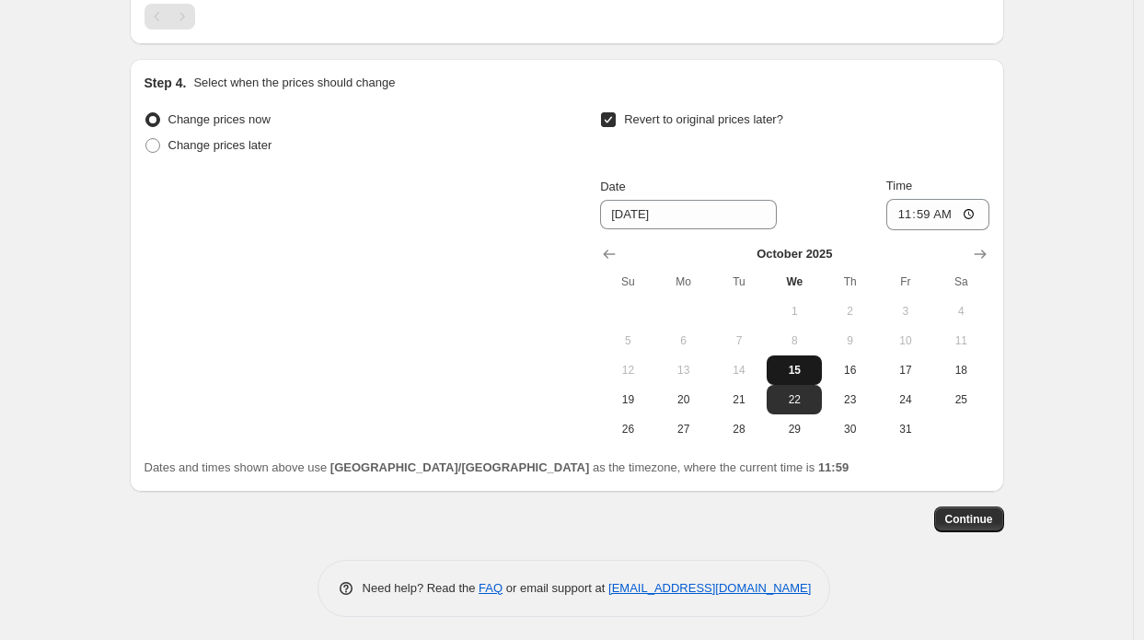
click at [805, 367] on span "15" at bounding box center [794, 370] width 41 height 15
type input "[DATE]"
click at [943, 213] on input "11:59" at bounding box center [938, 214] width 103 height 31
type input "12:30"
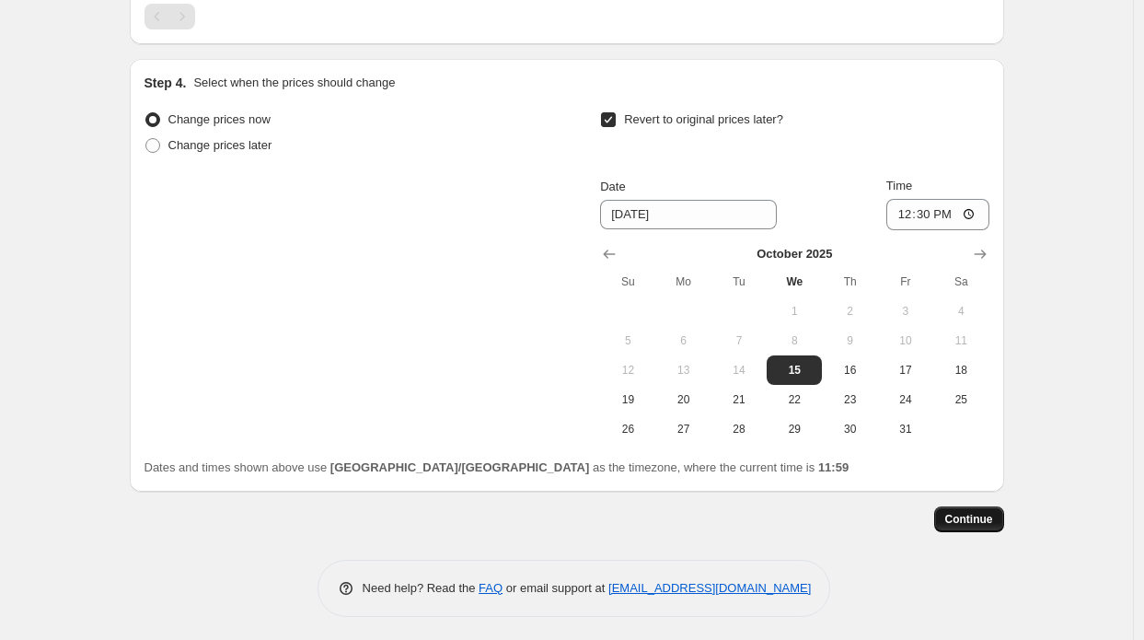
click at [972, 515] on span "Continue" at bounding box center [970, 519] width 48 height 15
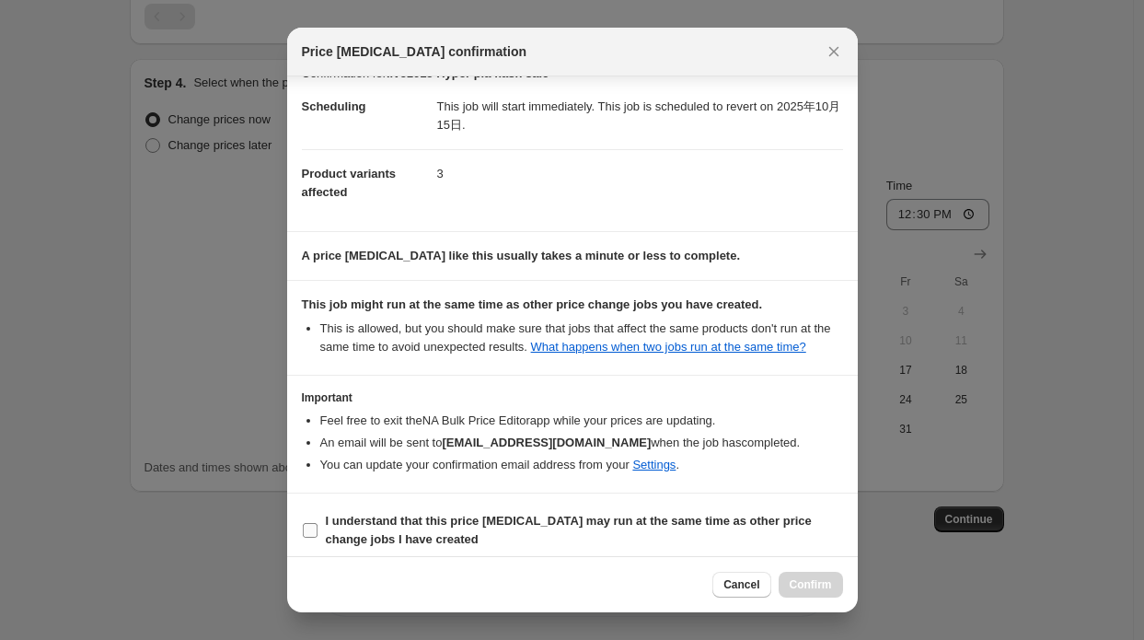
scroll to position [35, 0]
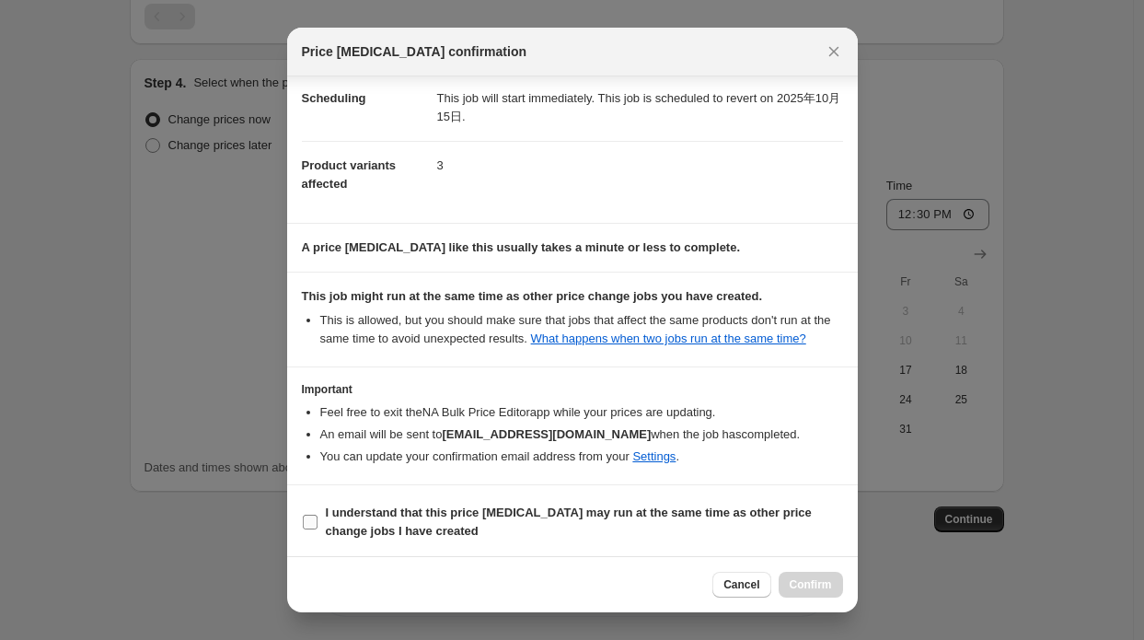
click at [700, 515] on b "I understand that this price change job may run at the same time as other price…" at bounding box center [569, 521] width 486 height 32
click at [318, 515] on input "I understand that this price change job may run at the same time as other price…" at bounding box center [310, 522] width 15 height 15
checkbox input "true"
click at [821, 583] on span "Confirm" at bounding box center [811, 584] width 42 height 15
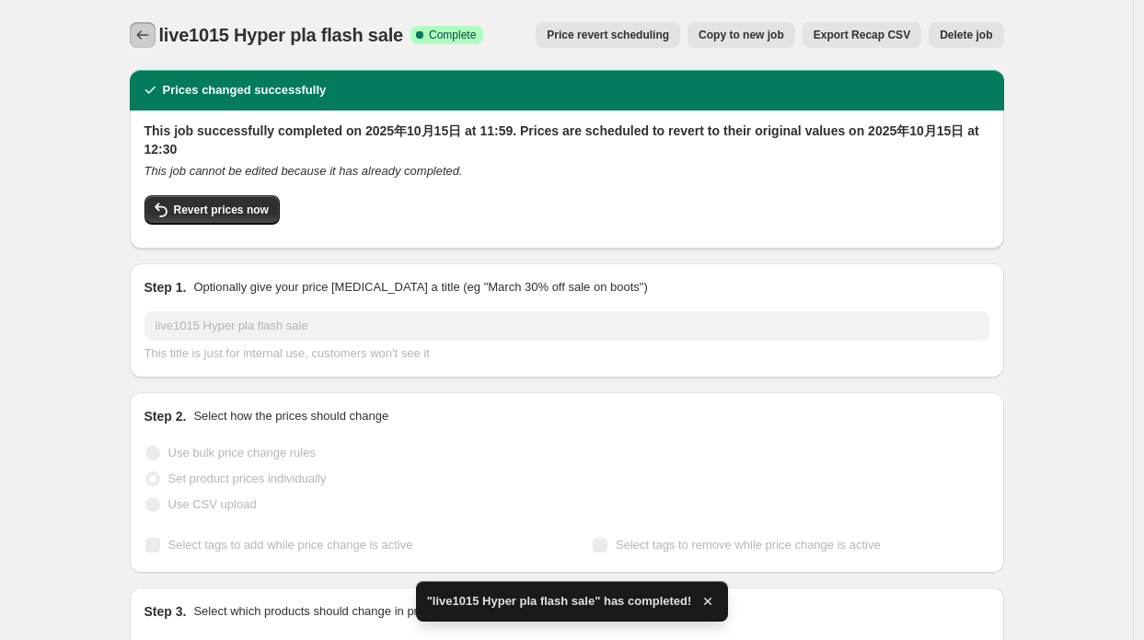
click at [151, 33] on icon "Price change jobs" at bounding box center [142, 35] width 18 height 18
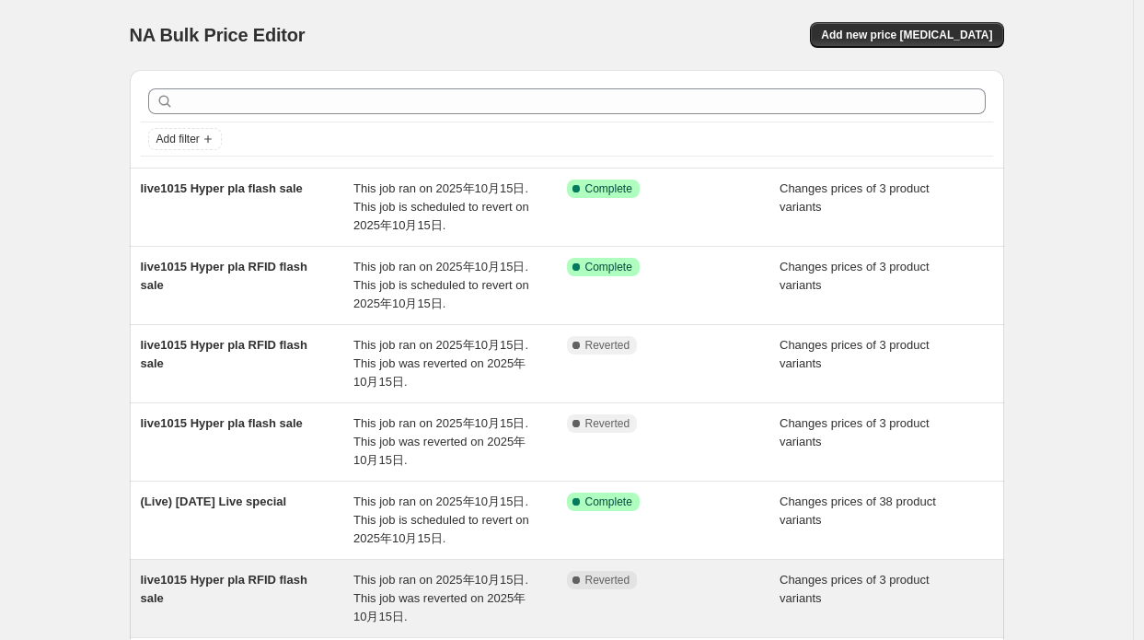
scroll to position [368, 0]
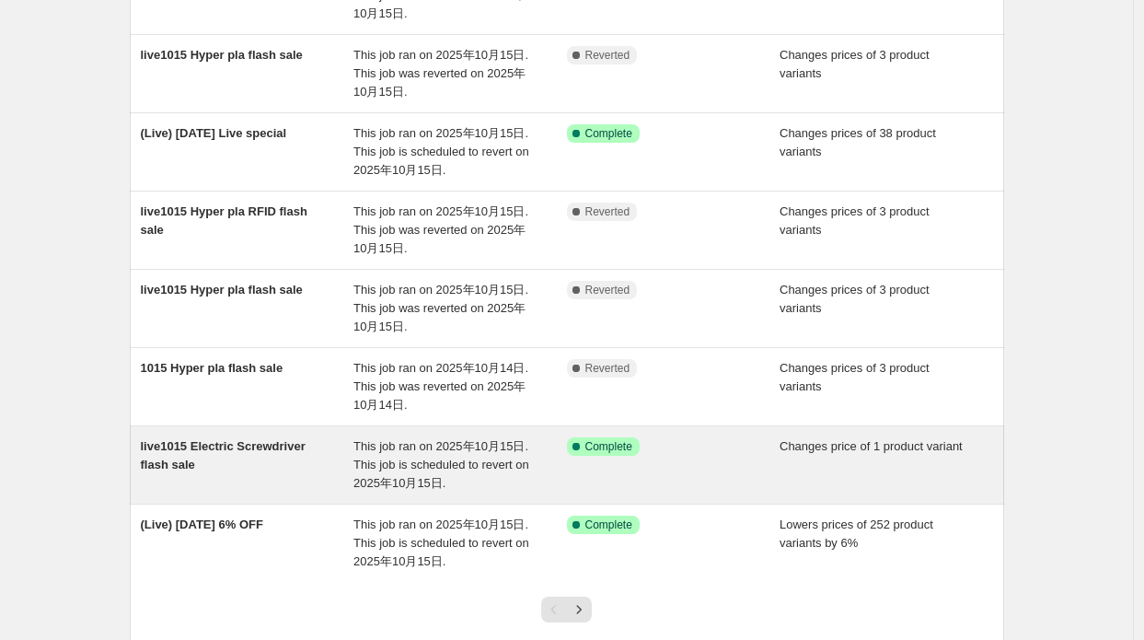
click at [455, 465] on span "This job ran on 2025年10月15日. This job is scheduled to revert on 2025年10月15日." at bounding box center [442, 464] width 176 height 51
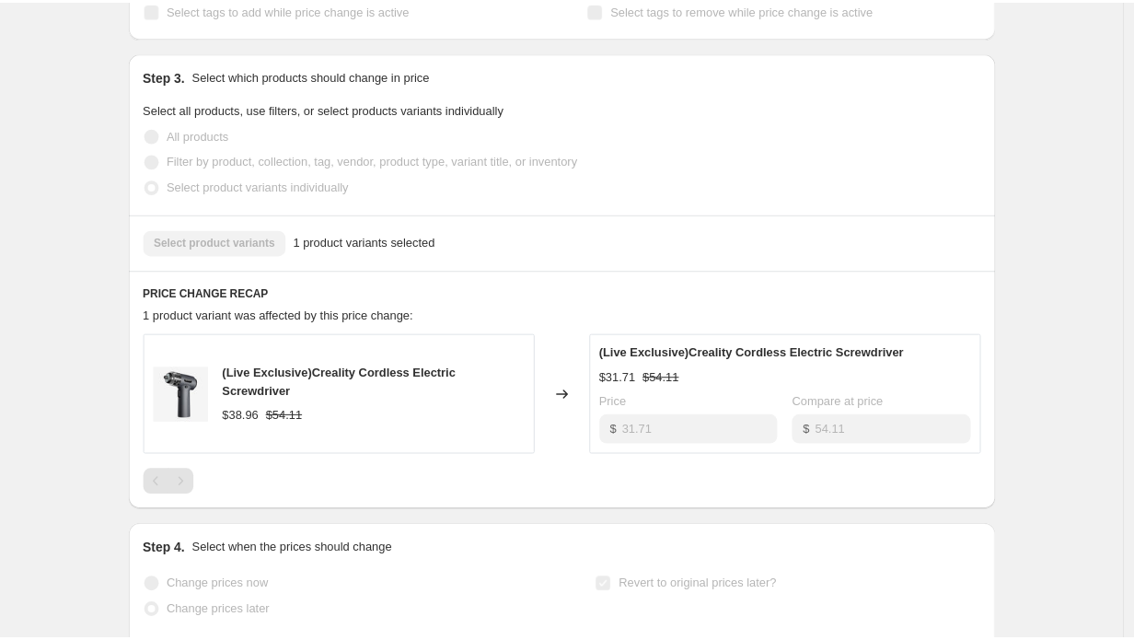
scroll to position [552, 0]
